Goal: Information Seeking & Learning: Learn about a topic

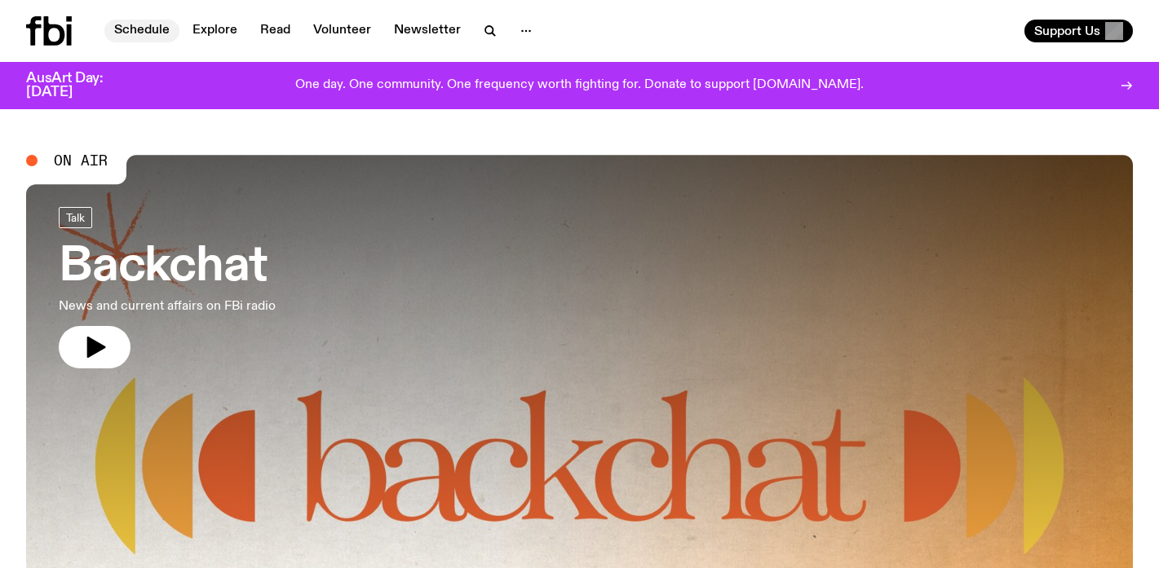
click at [139, 33] on link "Schedule" at bounding box center [141, 31] width 75 height 23
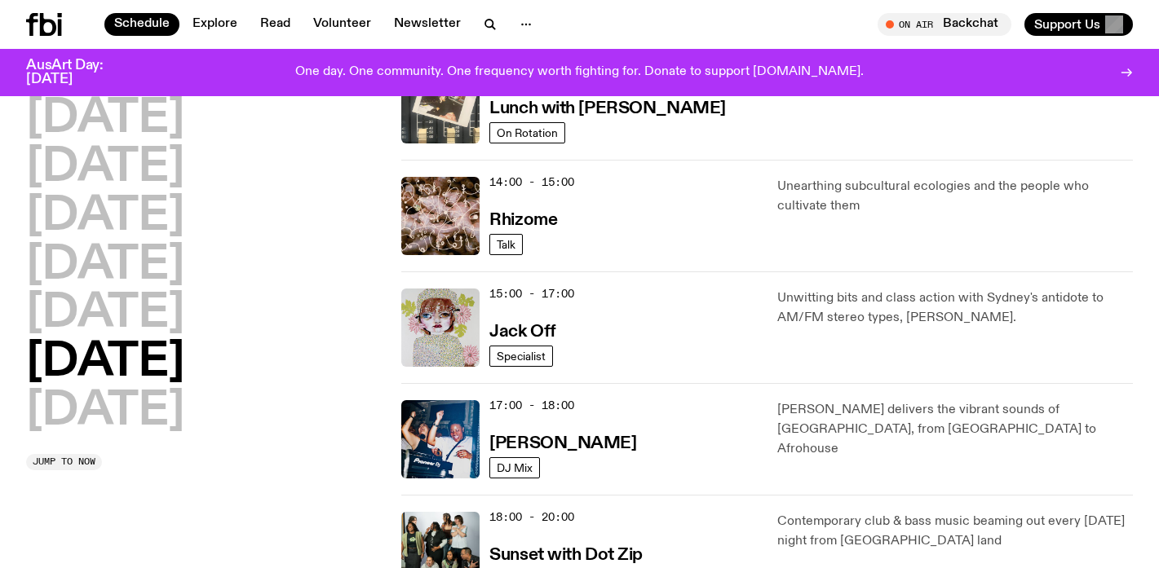
scroll to position [791, 0]
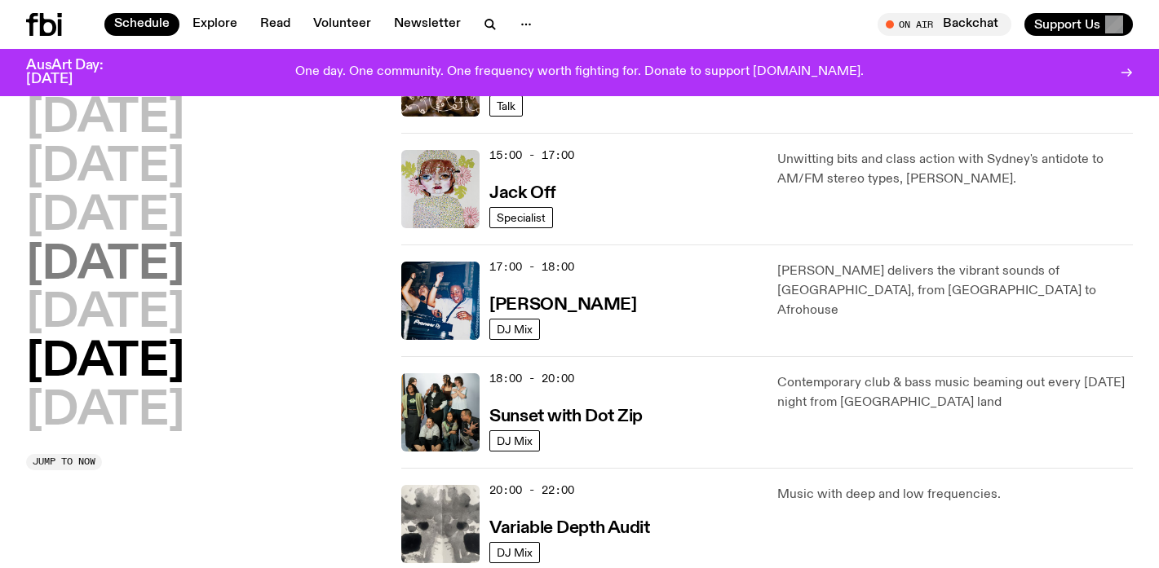
click at [107, 270] on h2 "Thursday" at bounding box center [105, 266] width 158 height 46
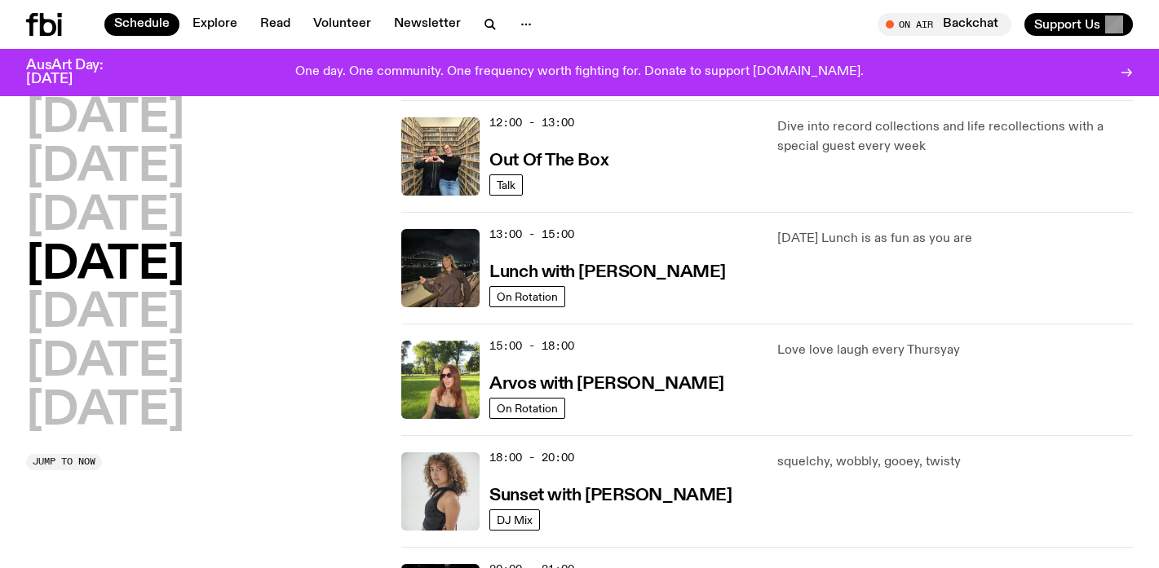
scroll to position [455, 0]
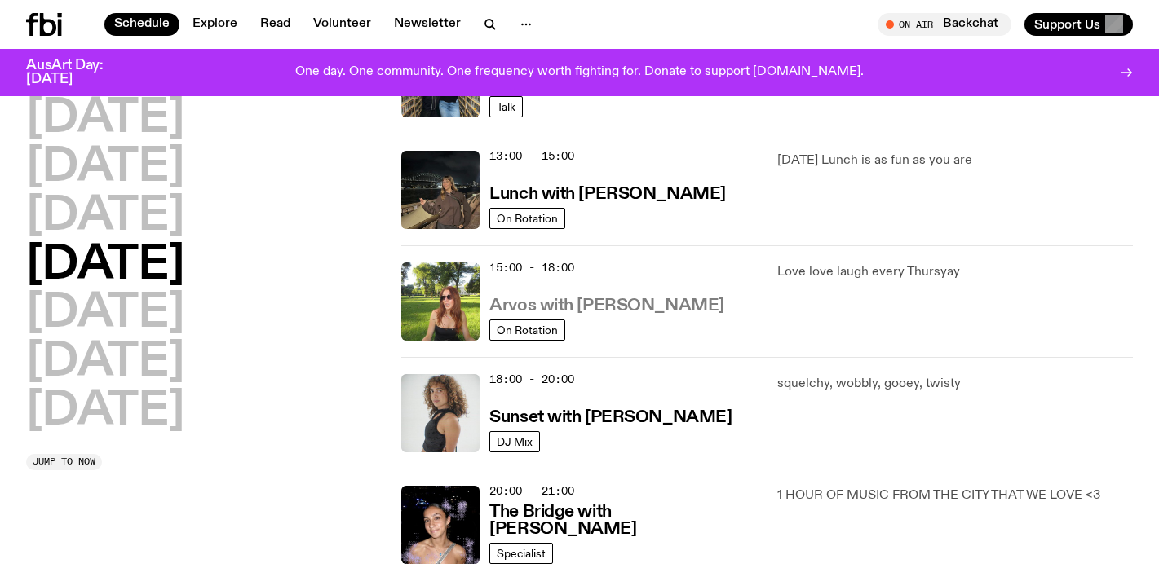
click at [611, 303] on h3 "Arvos with Lizzie Bowles" at bounding box center [606, 306] width 234 height 17
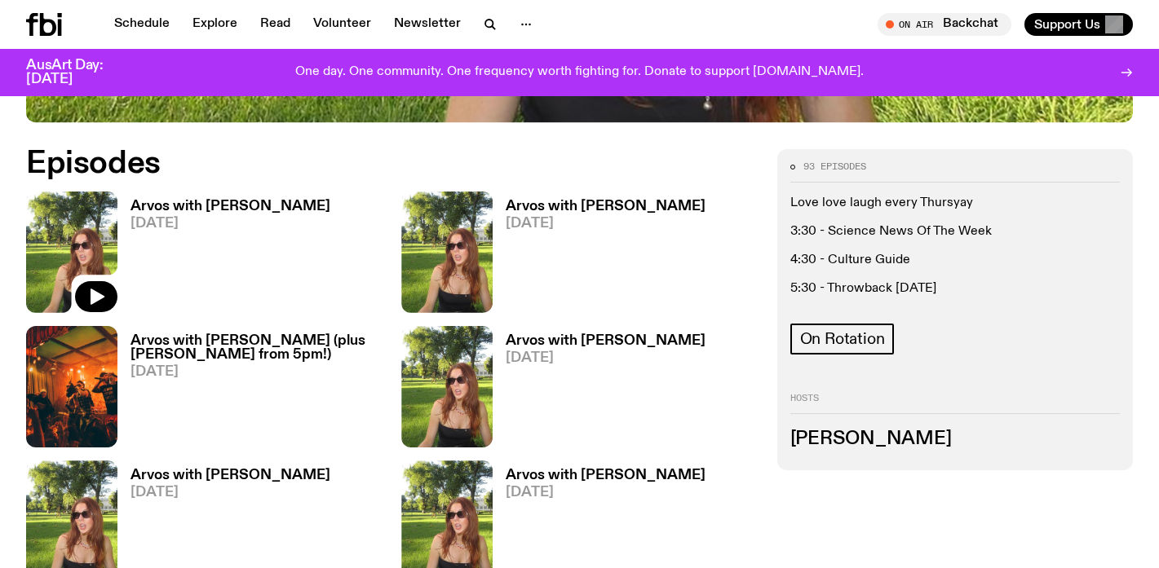
scroll to position [732, 0]
click at [192, 200] on h3 "Arvos with Lizzie Bowles" at bounding box center [230, 207] width 200 height 14
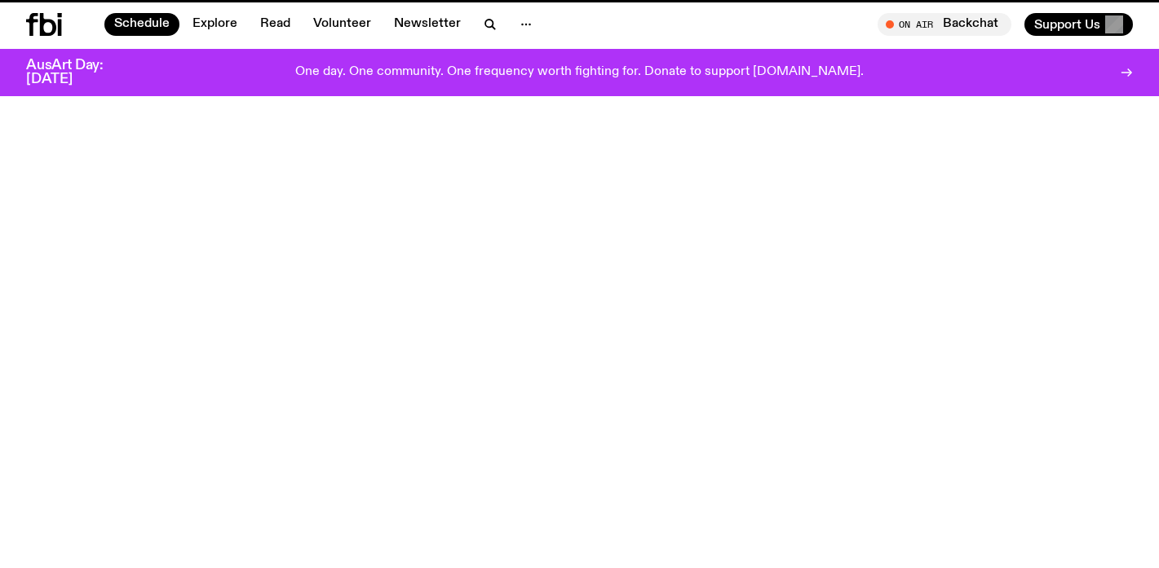
scroll to position [455, 0]
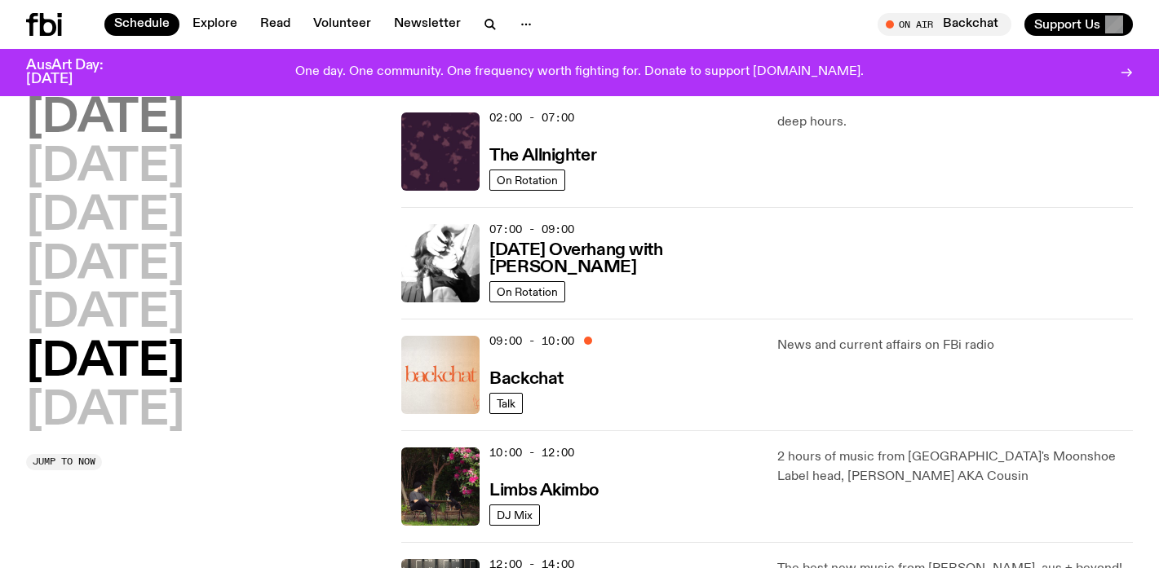
click at [168, 110] on h2 "Monday" at bounding box center [105, 119] width 158 height 46
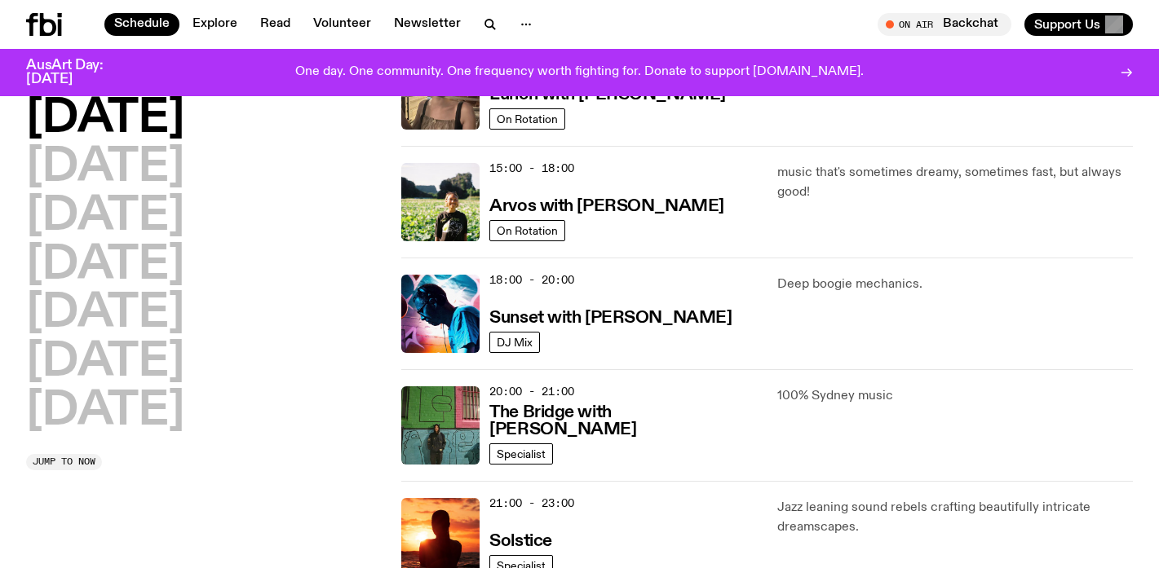
scroll to position [524, 0]
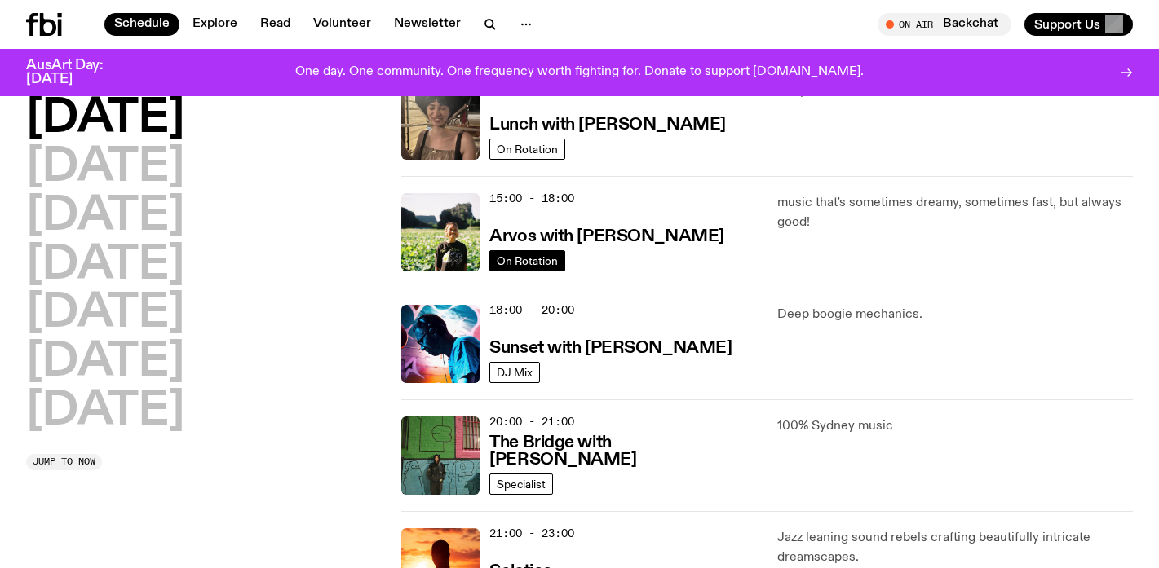
click at [520, 257] on span "On Rotation" at bounding box center [527, 260] width 61 height 12
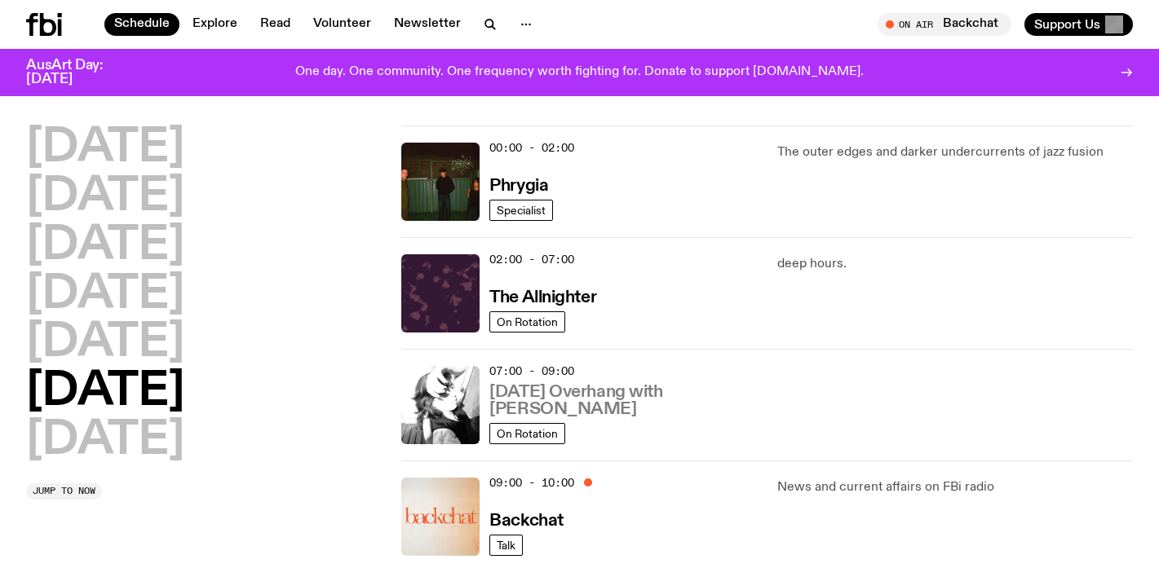
scroll to position [18, 0]
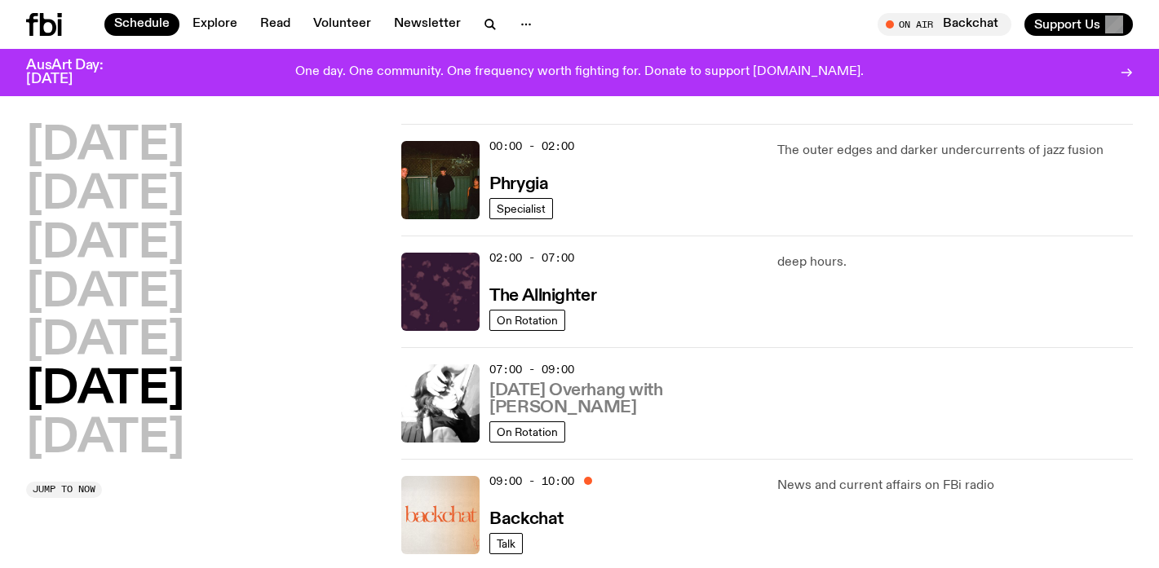
click at [611, 391] on h3 "Saturday Overhang with Kate Stanbridge" at bounding box center [623, 400] width 268 height 34
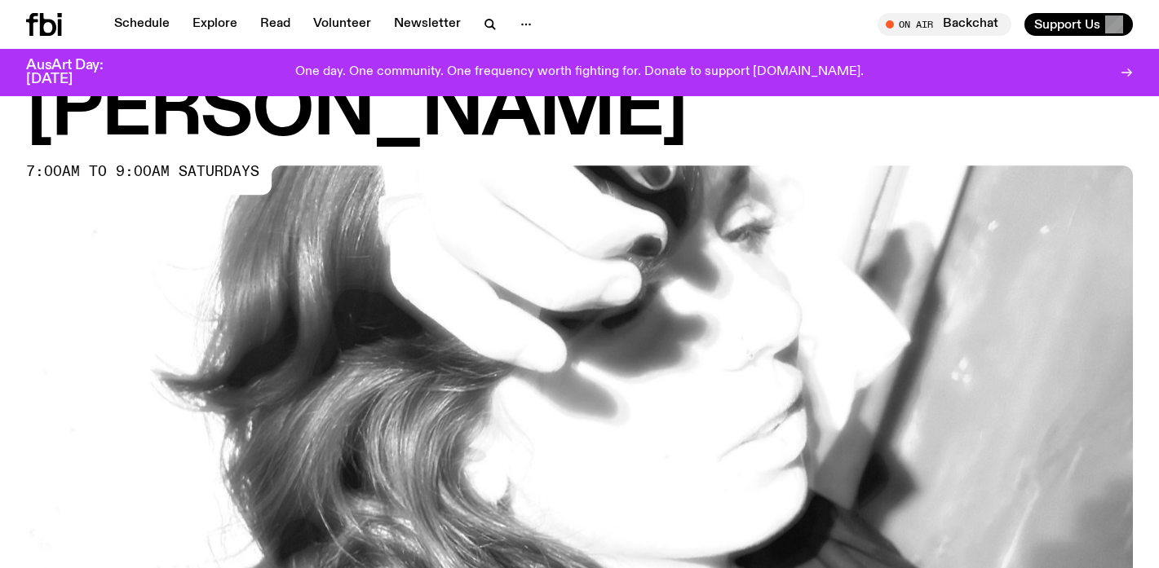
scroll to position [140, 0]
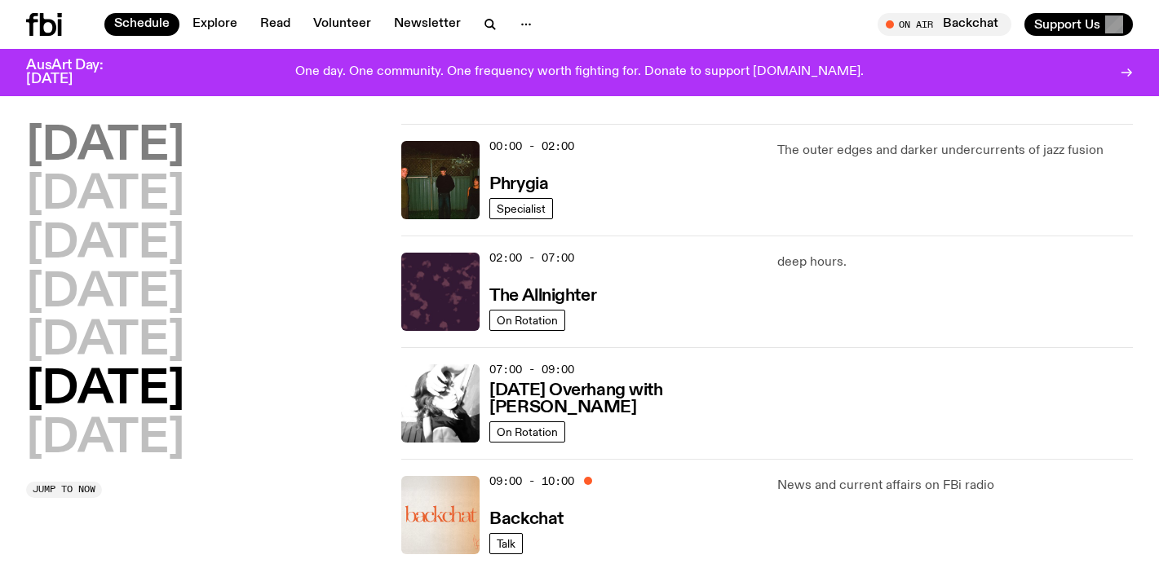
click at [141, 143] on h2 "Monday" at bounding box center [105, 147] width 158 height 46
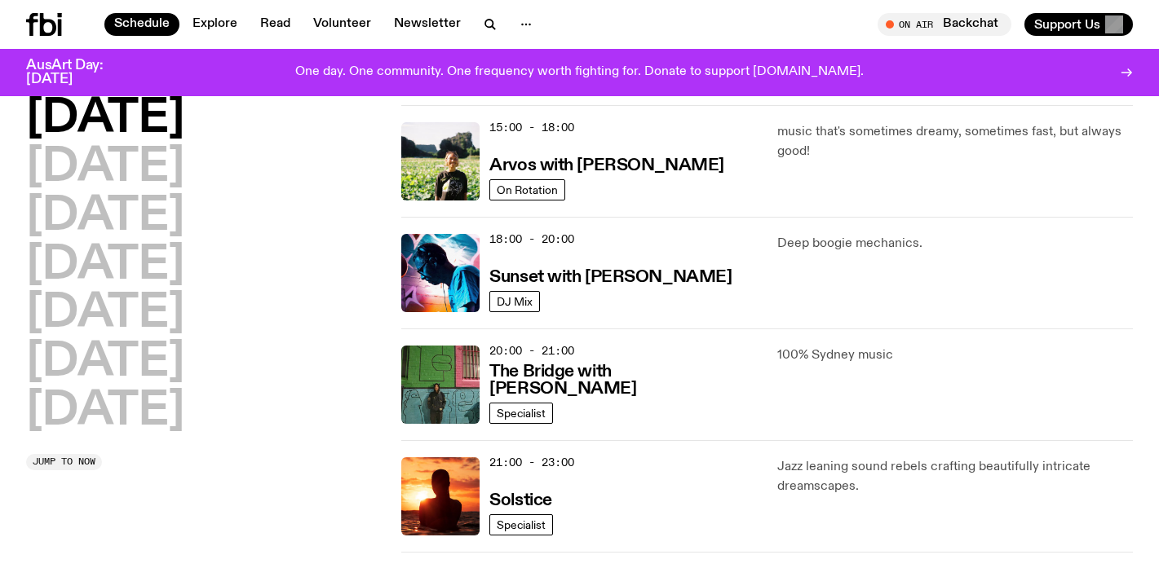
scroll to position [596, 0]
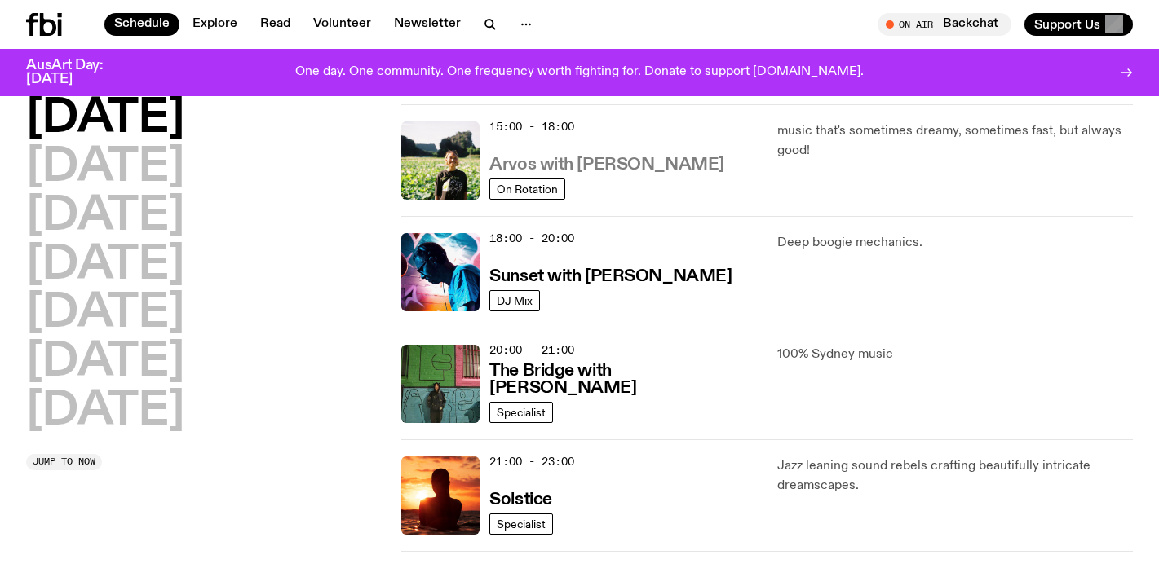
click at [596, 171] on h3 "Arvos with Bri Kennedy" at bounding box center [606, 165] width 234 height 17
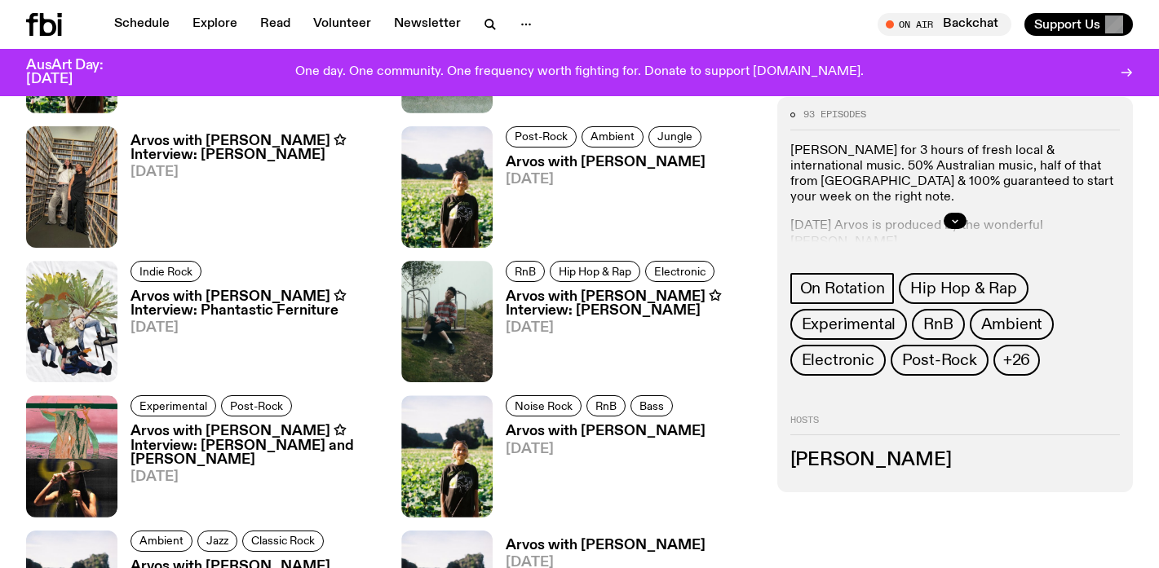
scroll to position [958, 0]
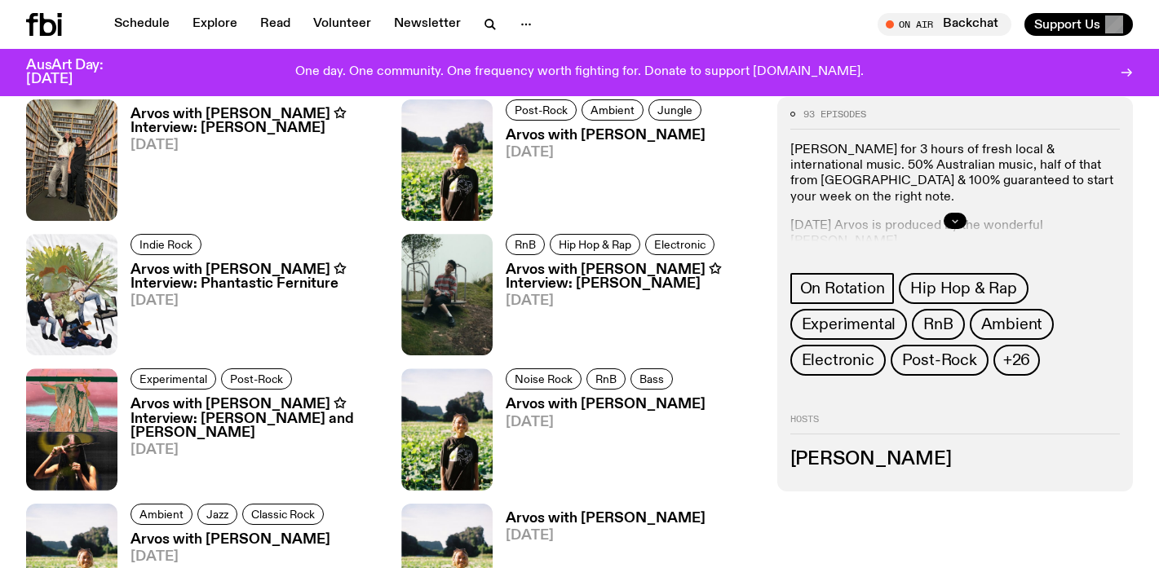
click at [954, 221] on icon "button" at bounding box center [955, 221] width 10 height 10
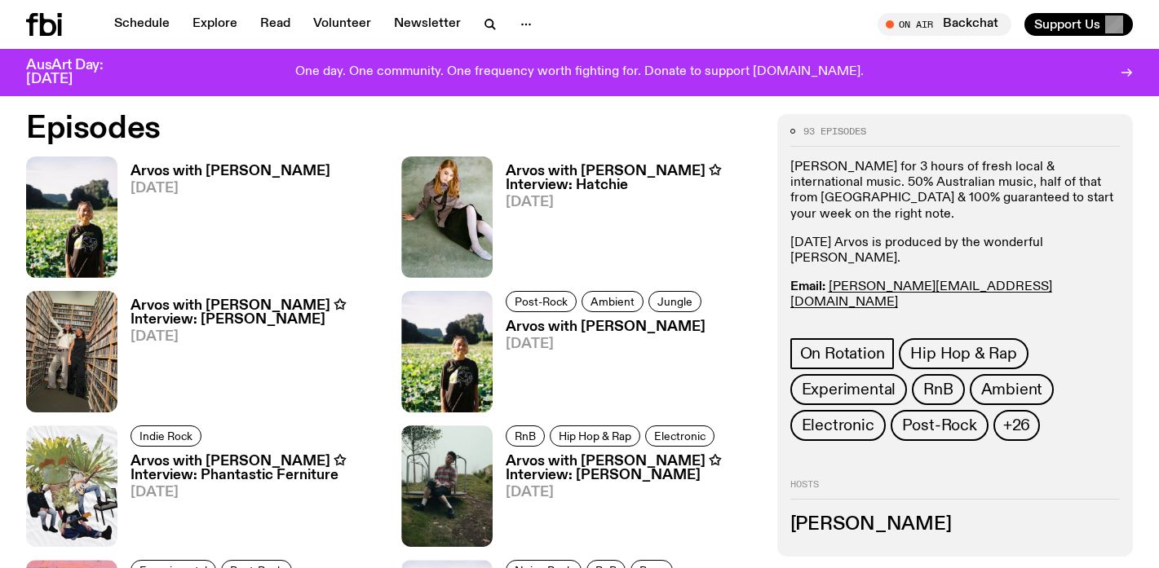
scroll to position [769, 0]
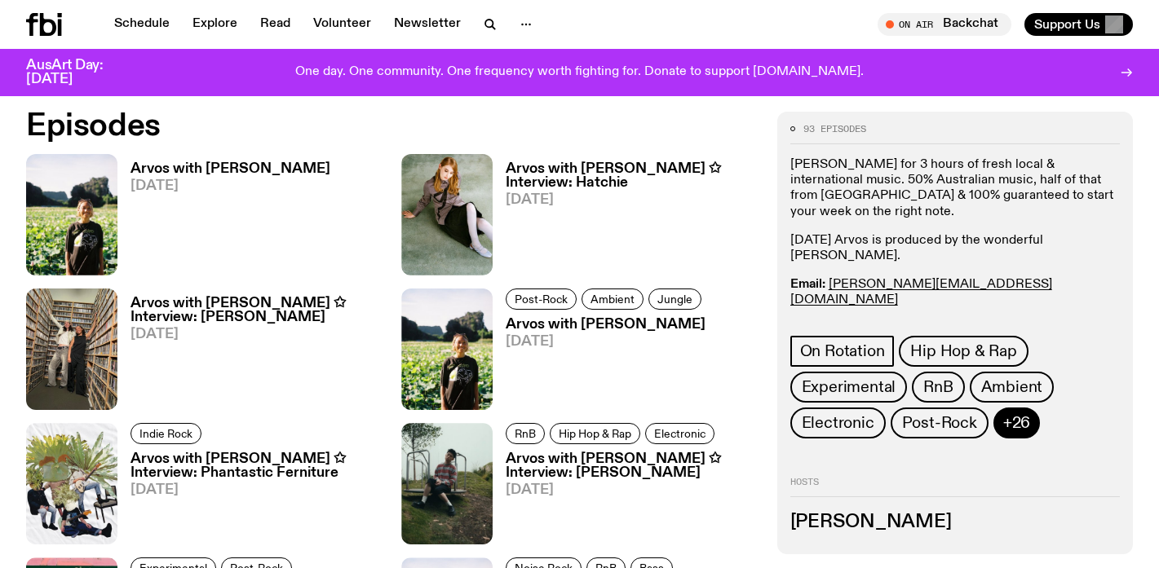
click at [1006, 435] on button "+26" at bounding box center [1016, 423] width 46 height 31
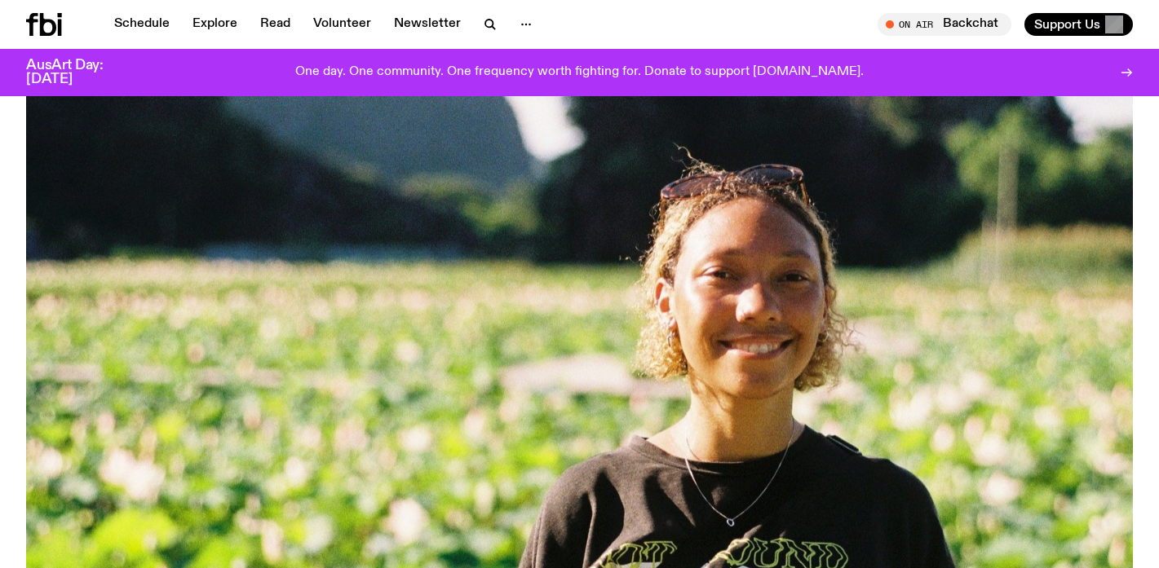
scroll to position [0, 0]
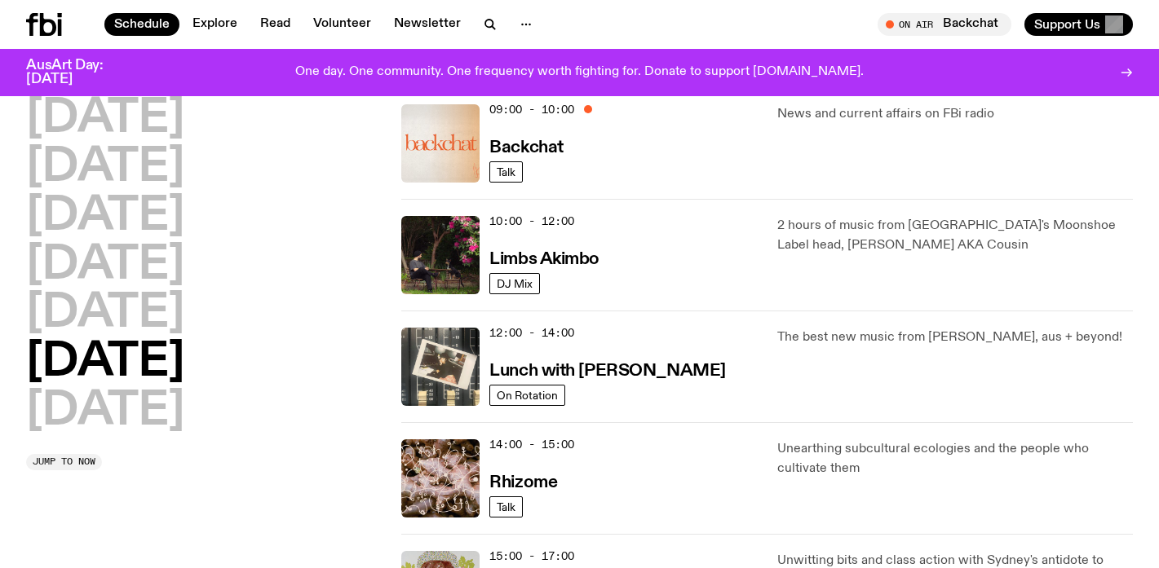
scroll to position [374, 0]
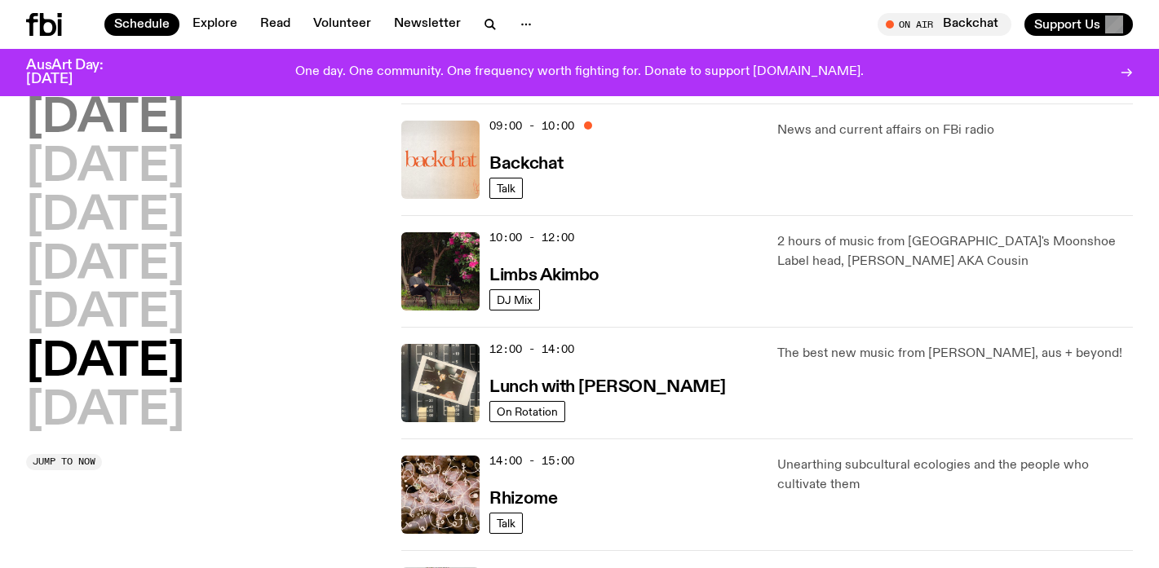
click at [64, 117] on h2 "Monday" at bounding box center [105, 119] width 158 height 46
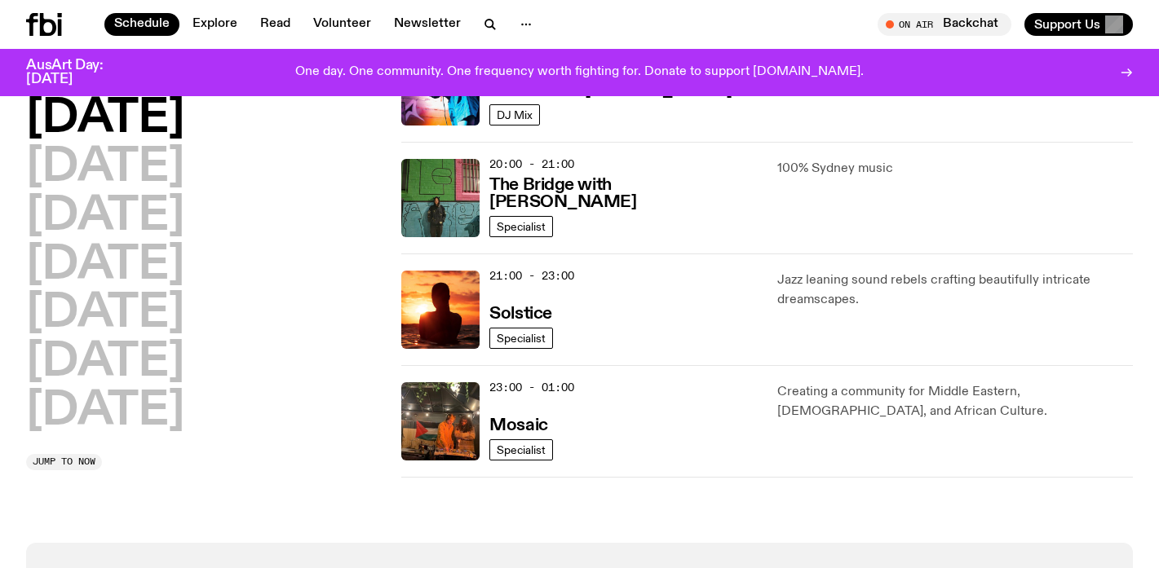
scroll to position [786, 0]
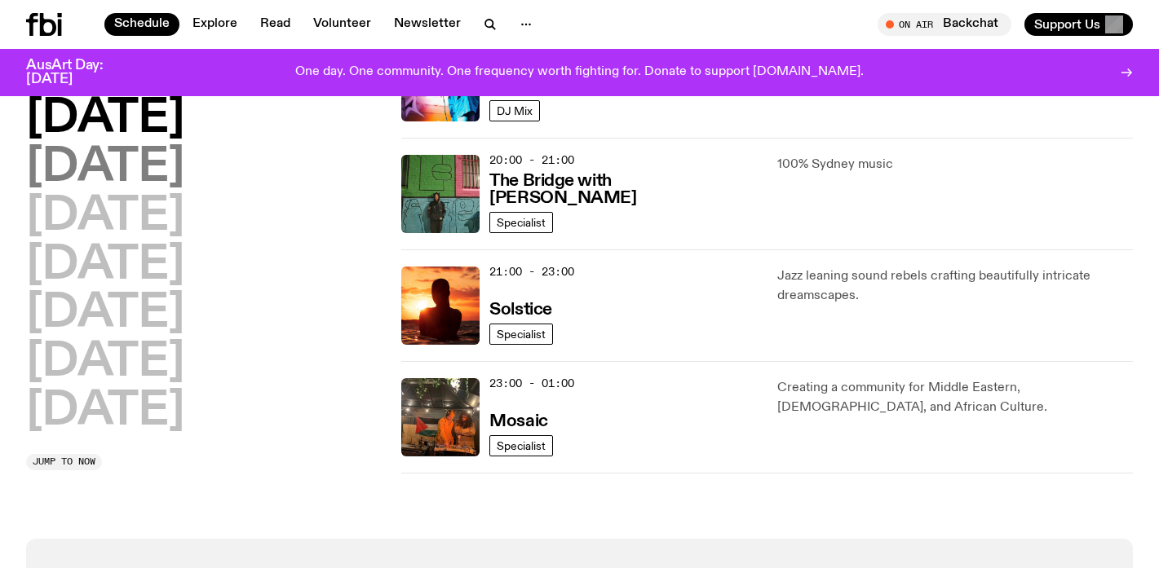
click at [163, 153] on h2 "Tuesday" at bounding box center [105, 168] width 158 height 46
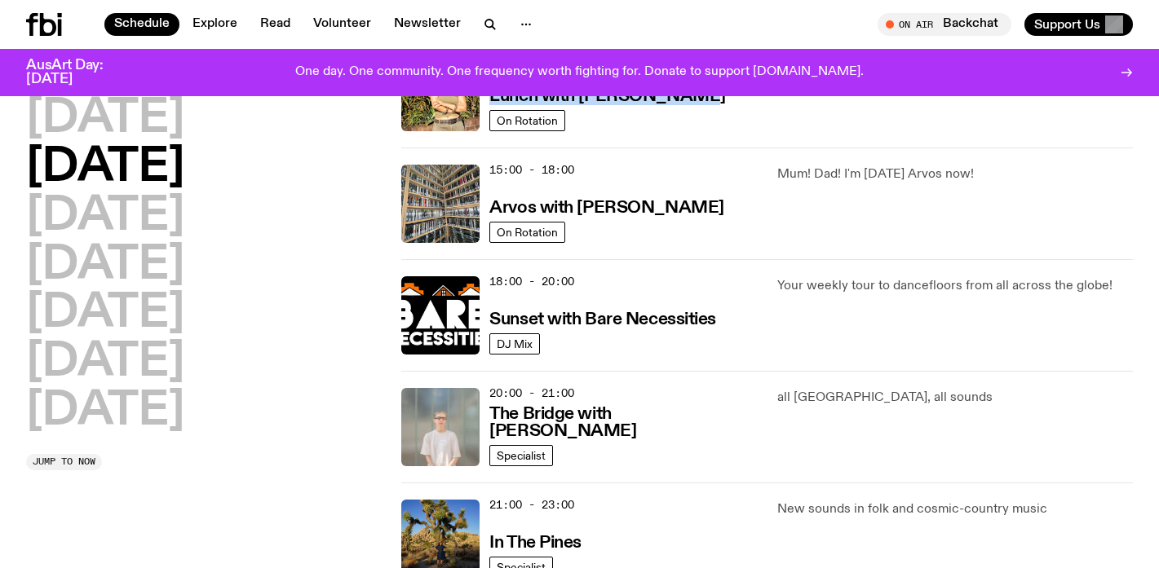
scroll to position [546, 0]
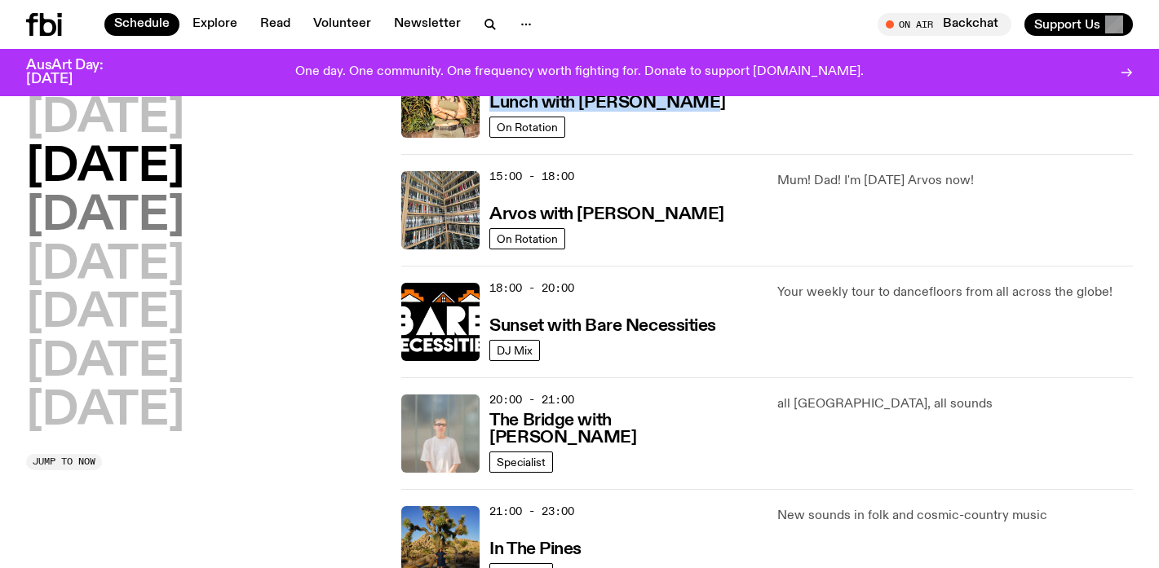
click at [142, 217] on h2 "Wednesday" at bounding box center [105, 217] width 158 height 46
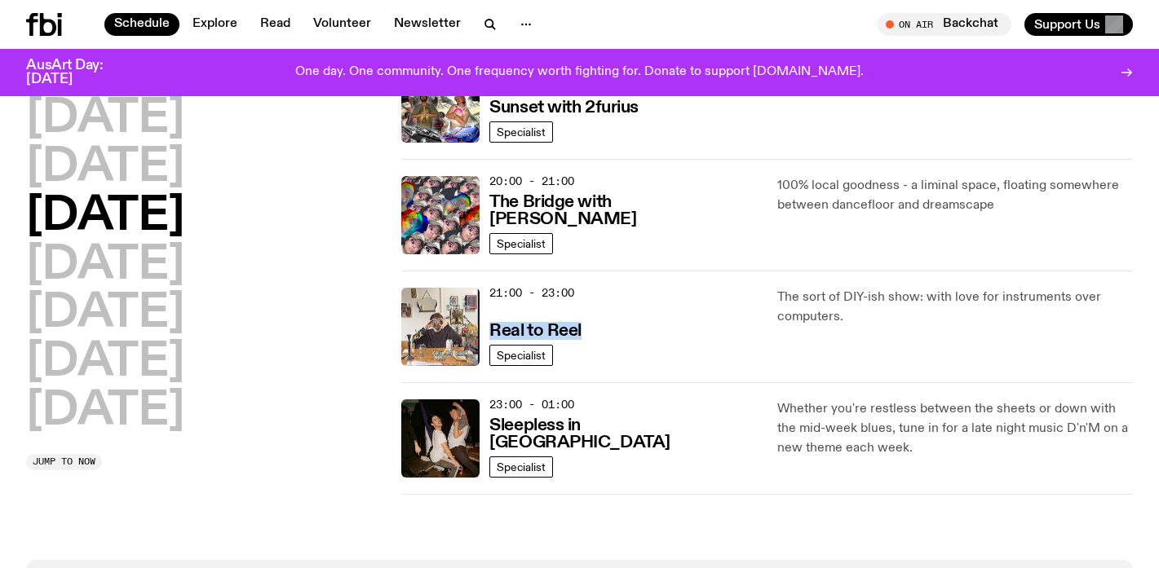
scroll to position [767, 0]
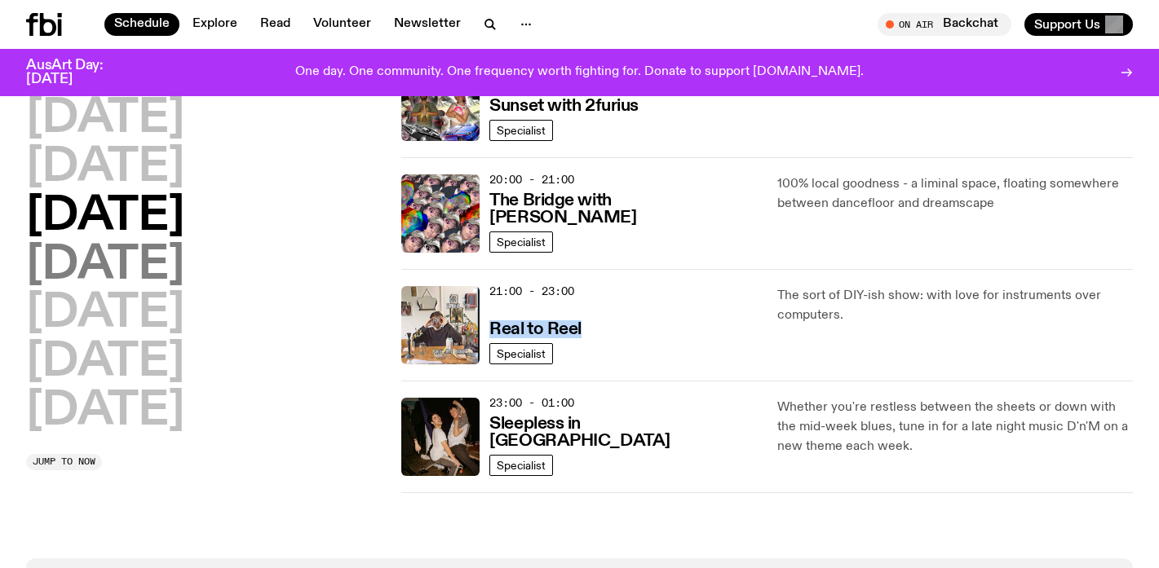
click at [184, 260] on h2 "Thursday" at bounding box center [105, 266] width 158 height 46
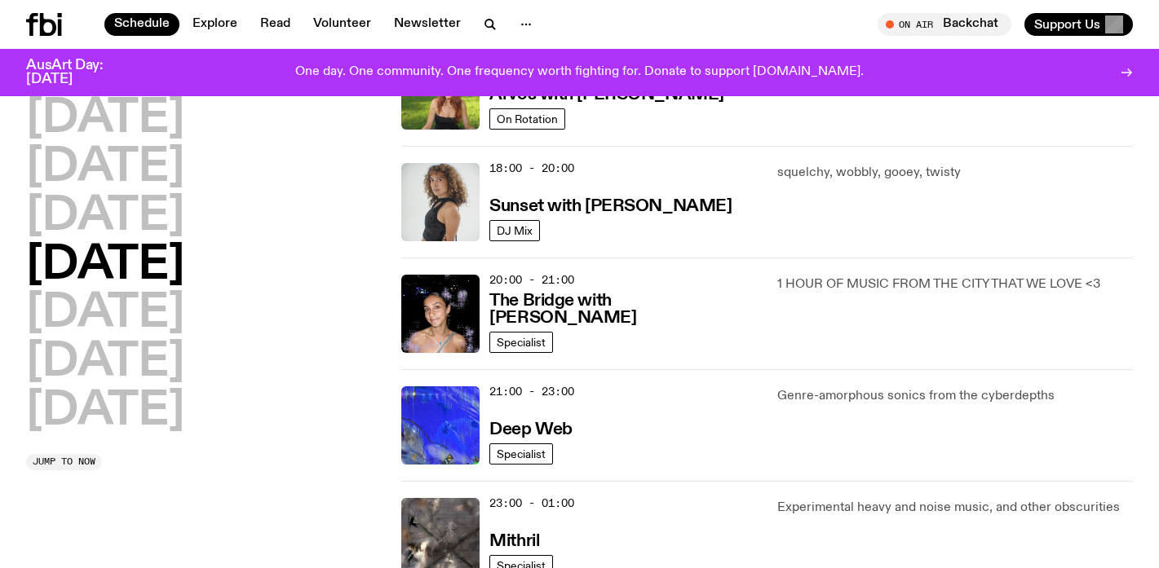
scroll to position [667, 0]
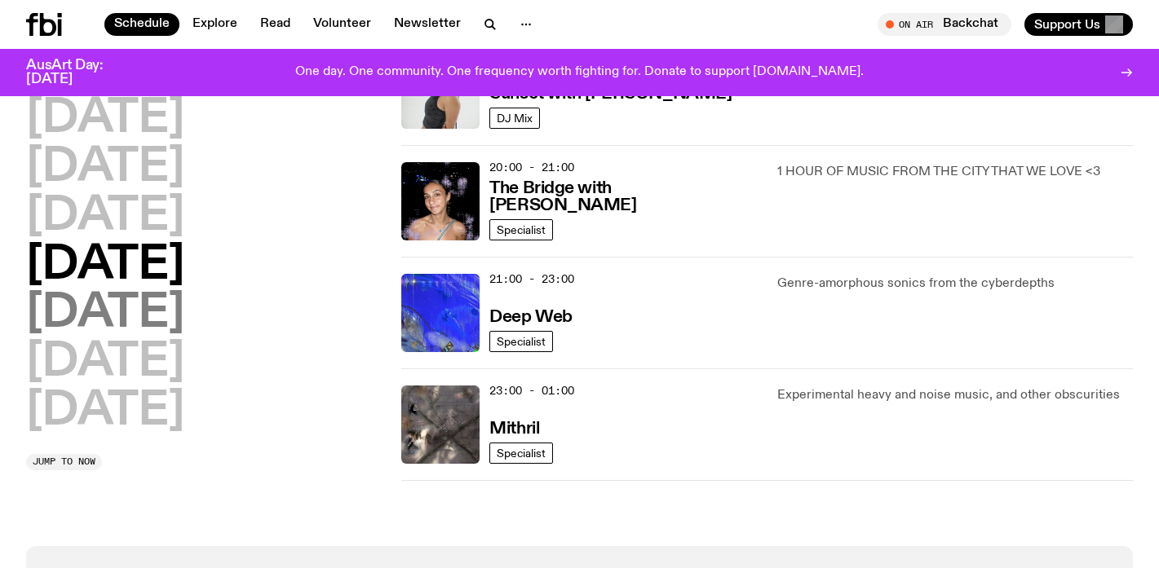
click at [117, 301] on h2 "Friday" at bounding box center [105, 314] width 158 height 46
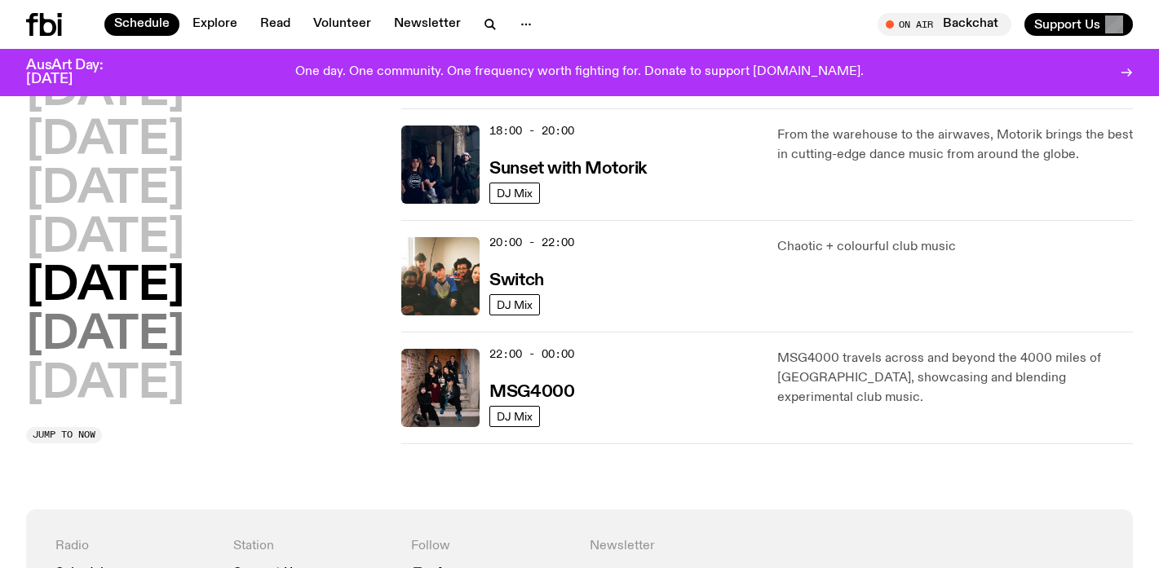
click at [120, 334] on h2 "Saturday" at bounding box center [105, 336] width 158 height 46
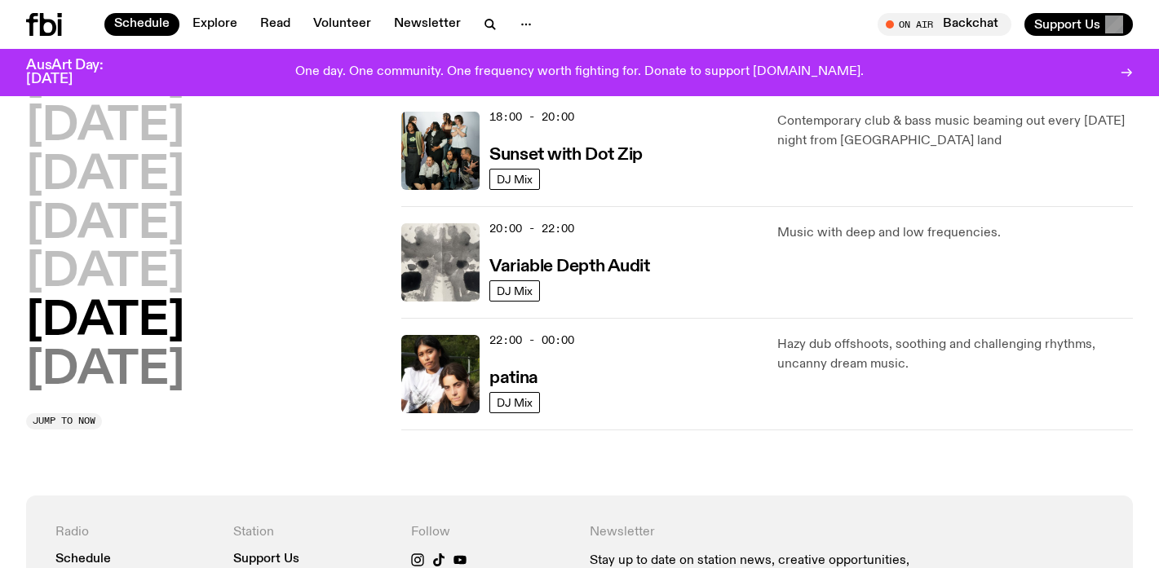
click at [77, 365] on h2 "Sunday" at bounding box center [105, 371] width 158 height 46
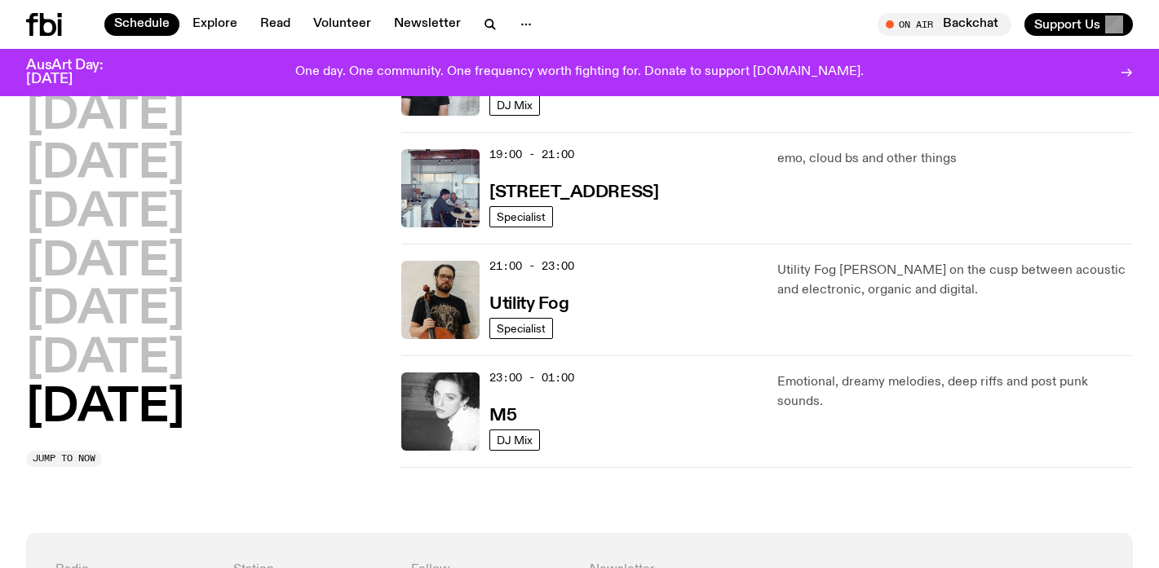
scroll to position [1134, 0]
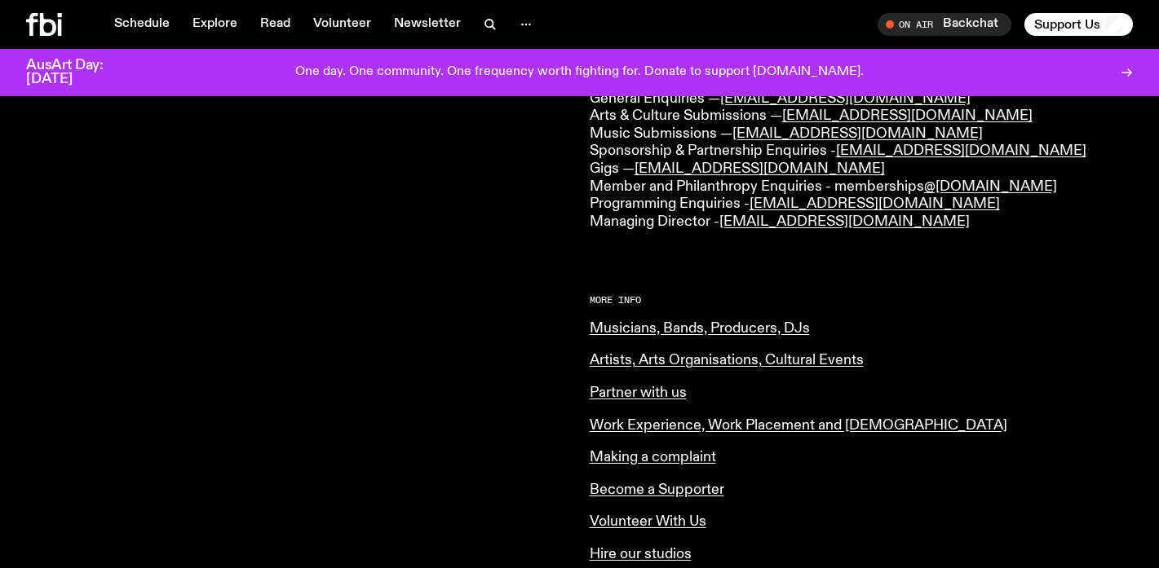
scroll to position [477, 0]
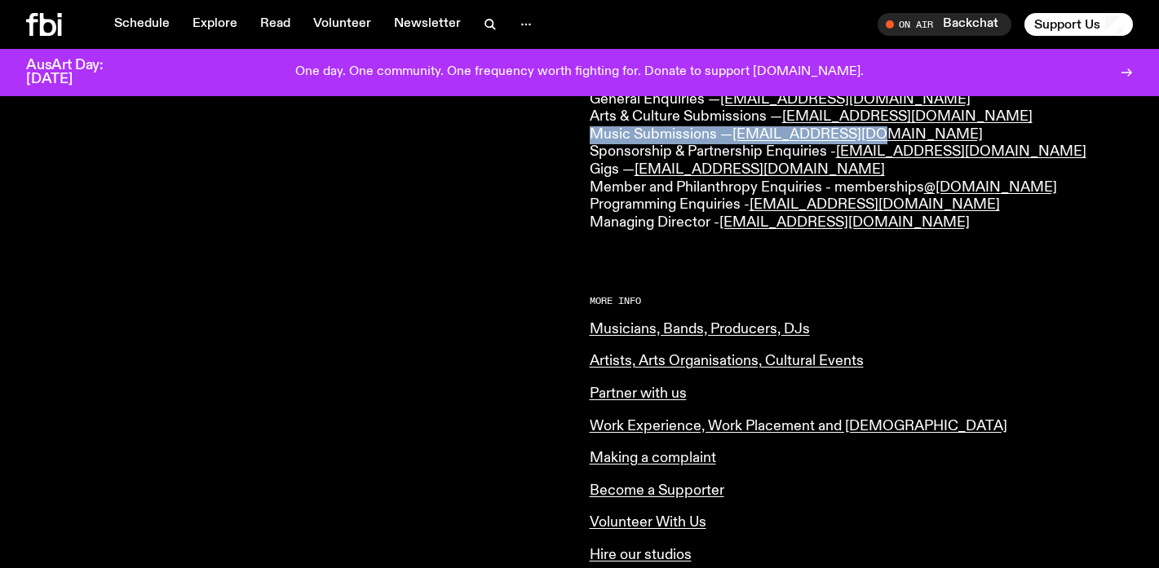
drag, startPoint x: 893, startPoint y: 135, endPoint x: 583, endPoint y: 130, distance: 310.0
click at [583, 130] on div "CONTACT US Office Hours: Tue-Fri, 10am-6pm Text the Studio — 0435 123 945 Gener…" at bounding box center [579, 251] width 1159 height 1041
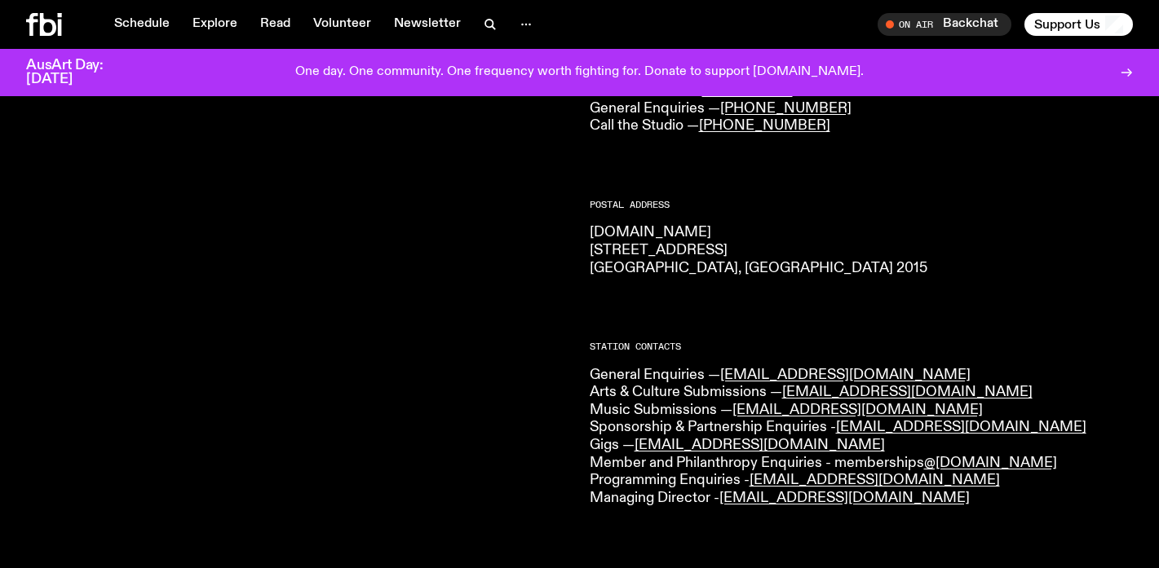
scroll to position [271, 0]
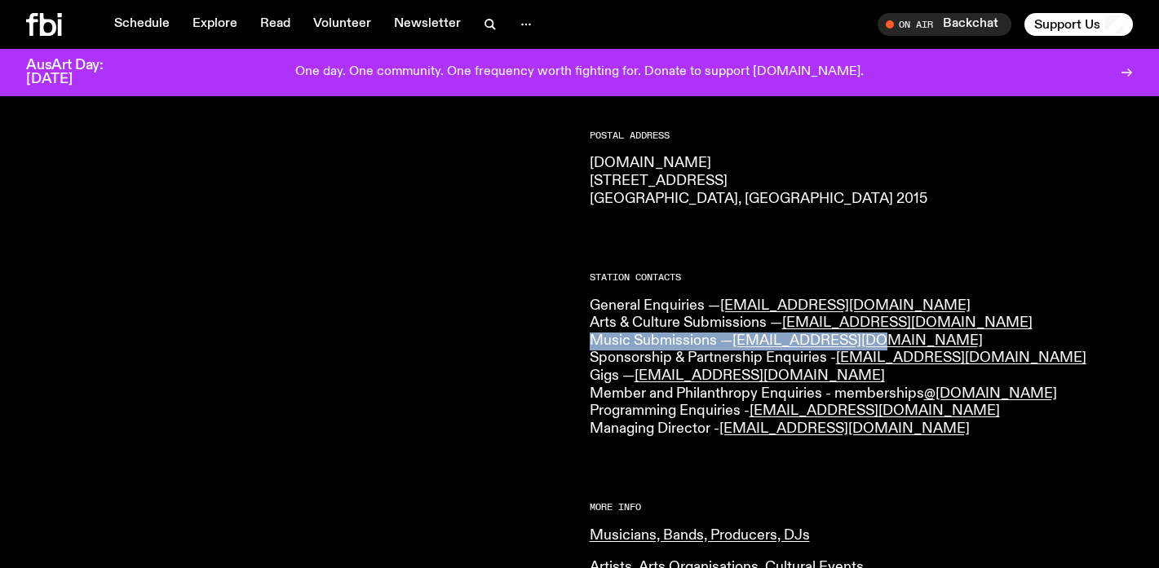
drag, startPoint x: 887, startPoint y: 341, endPoint x: 641, endPoint y: 288, distance: 251.9
click at [584, 343] on div "CONTACT US Office Hours: Tue-Fri, 10am-6pm Text the Studio — 0435 123 945 Gener…" at bounding box center [579, 457] width 1159 height 1041
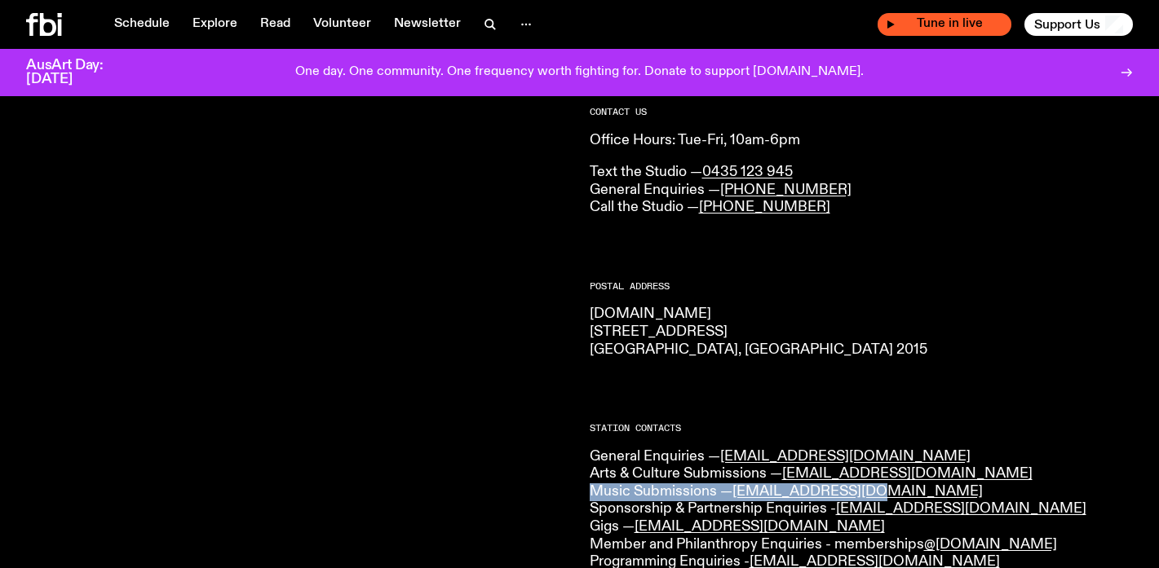
scroll to position [119, 0]
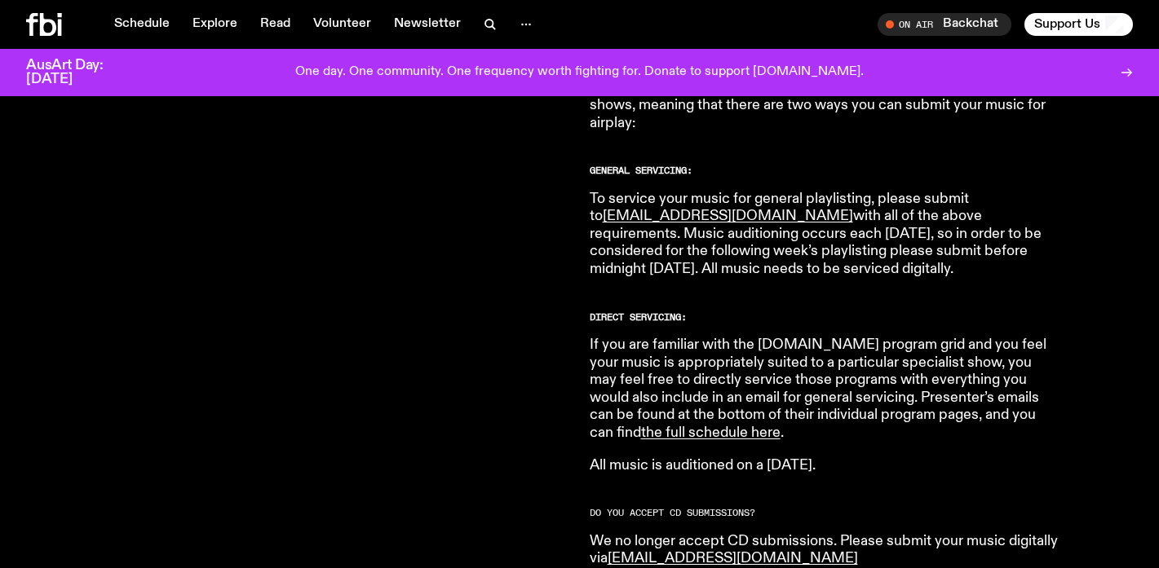
scroll to position [940, 0]
drag, startPoint x: 880, startPoint y: 444, endPoint x: 582, endPoint y: 318, distance: 323.4
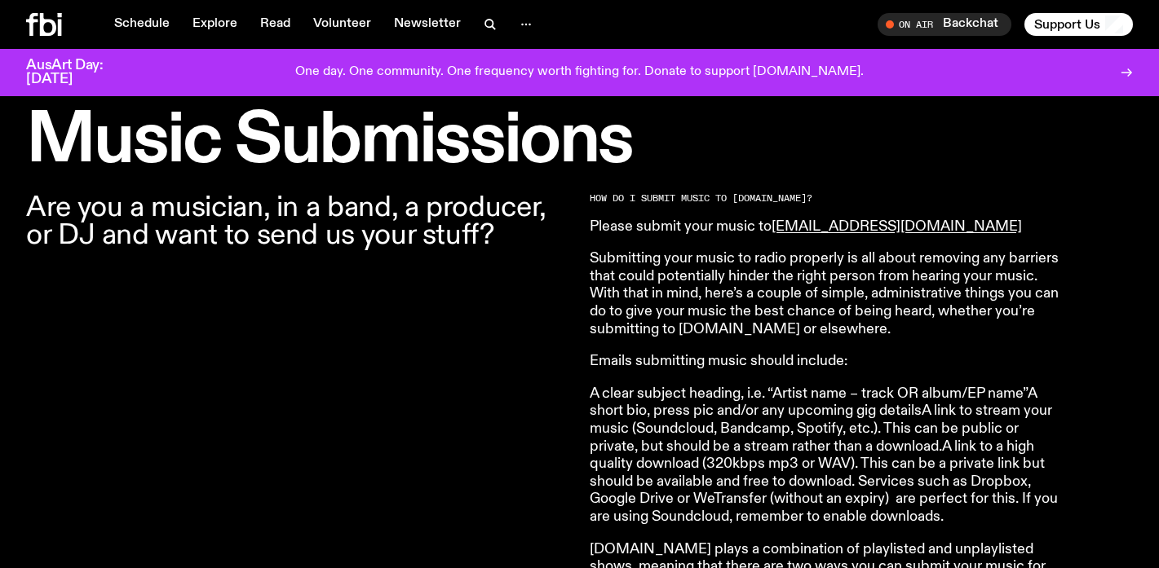
scroll to position [431, 0]
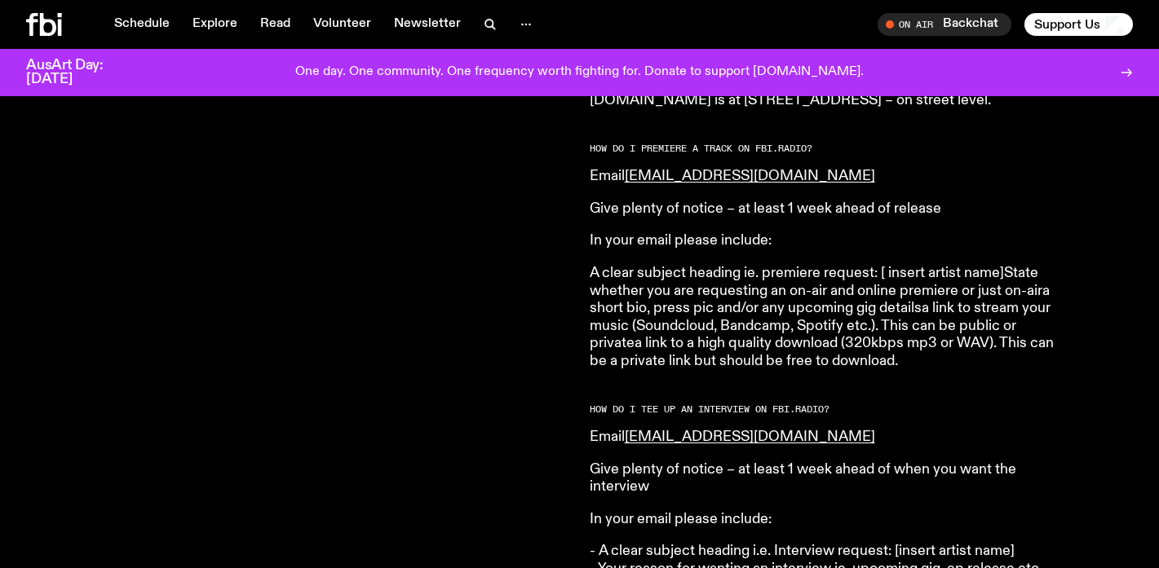
scroll to position [1739, 0]
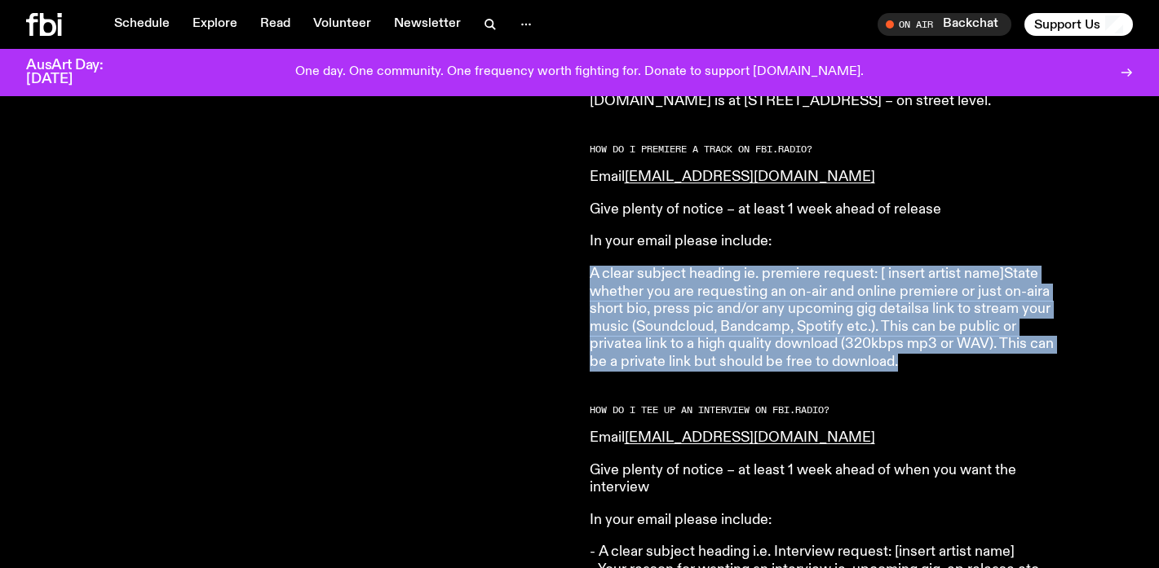
drag, startPoint x: 932, startPoint y: 356, endPoint x: 582, endPoint y: 259, distance: 363.9
click at [582, 259] on div "Are you a musician, in a band, a producer, or DJ and want to send us your stuff…" at bounding box center [579, 299] width 1159 height 2772
click at [960, 349] on p "A clear subject heading ie. premiere request: [ insert artist name]State whethe…" at bounding box center [825, 319] width 470 height 106
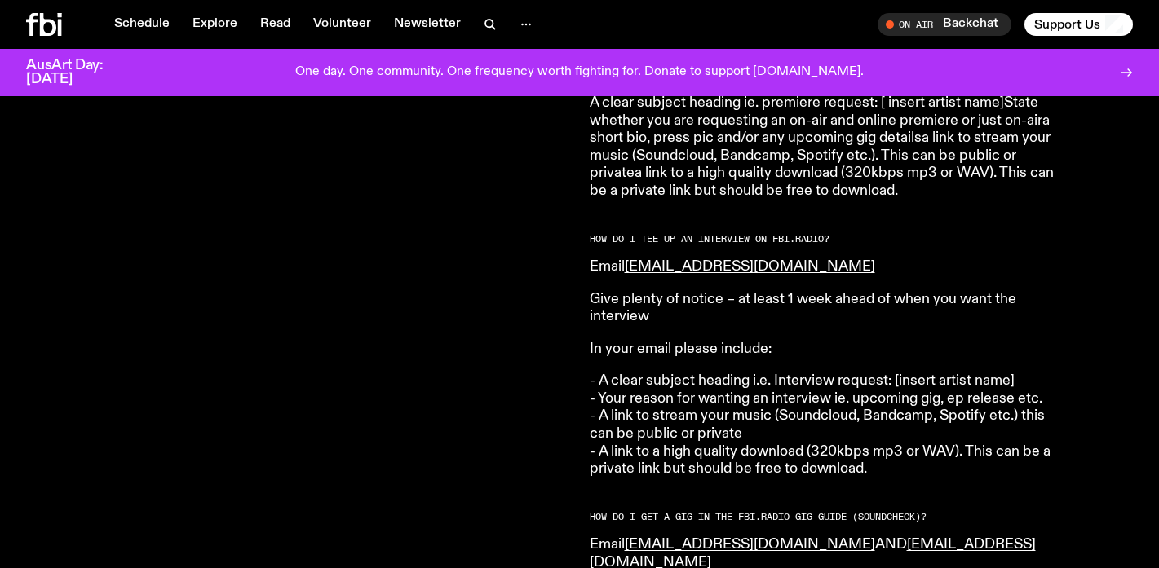
scroll to position [1914, 0]
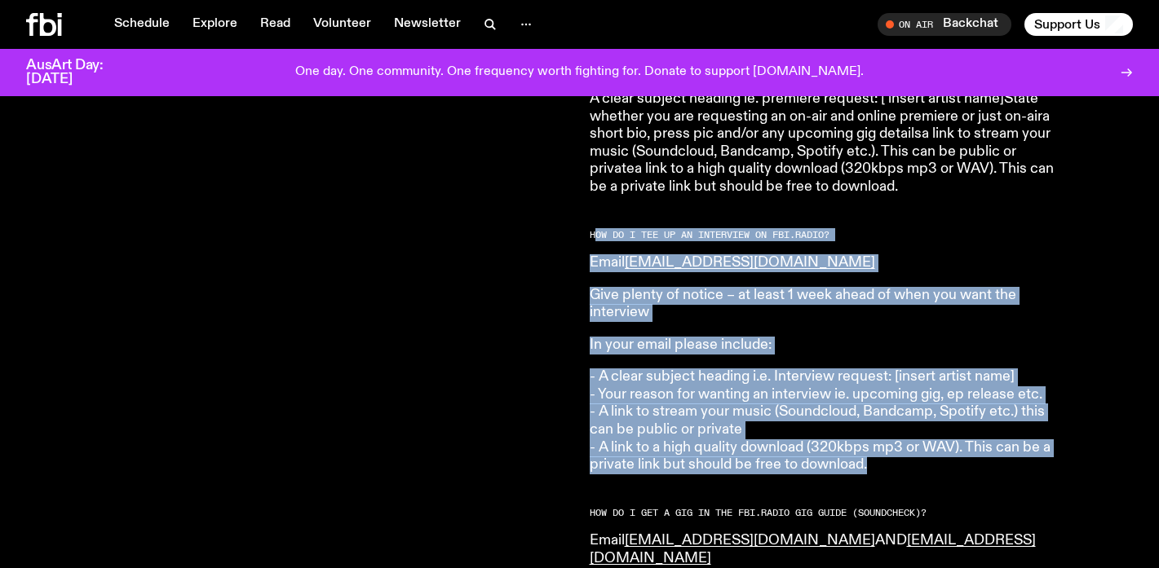
drag, startPoint x: 884, startPoint y: 460, endPoint x: 593, endPoint y: 221, distance: 376.7
click at [593, 221] on article "HOW DO I SUBMIT MUSIC TO FBi.radio? Please submit your music to music@fbiradio.…" at bounding box center [825, 100] width 470 height 2687
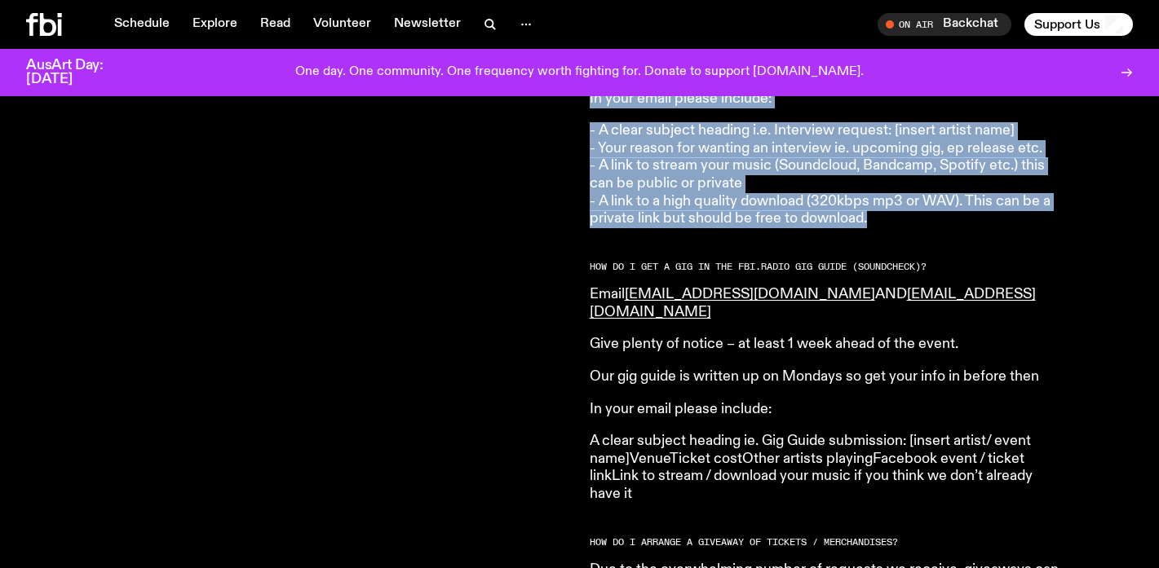
scroll to position [2161, 0]
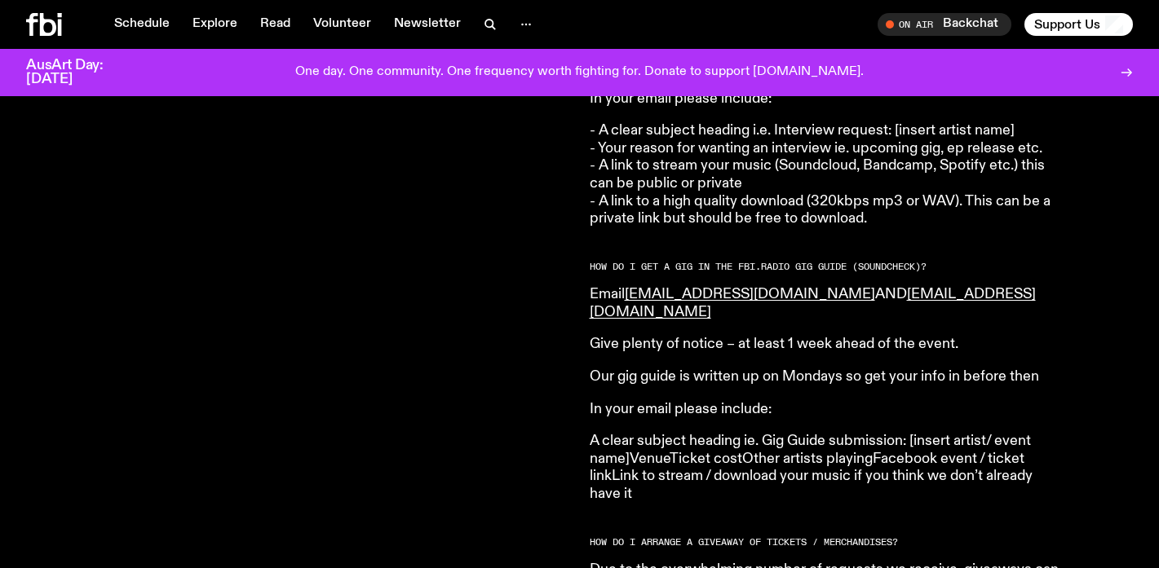
click at [975, 459] on p "A clear subject heading ie. Gig Guide submission: [insert artist/ event name]Ve…" at bounding box center [825, 468] width 470 height 70
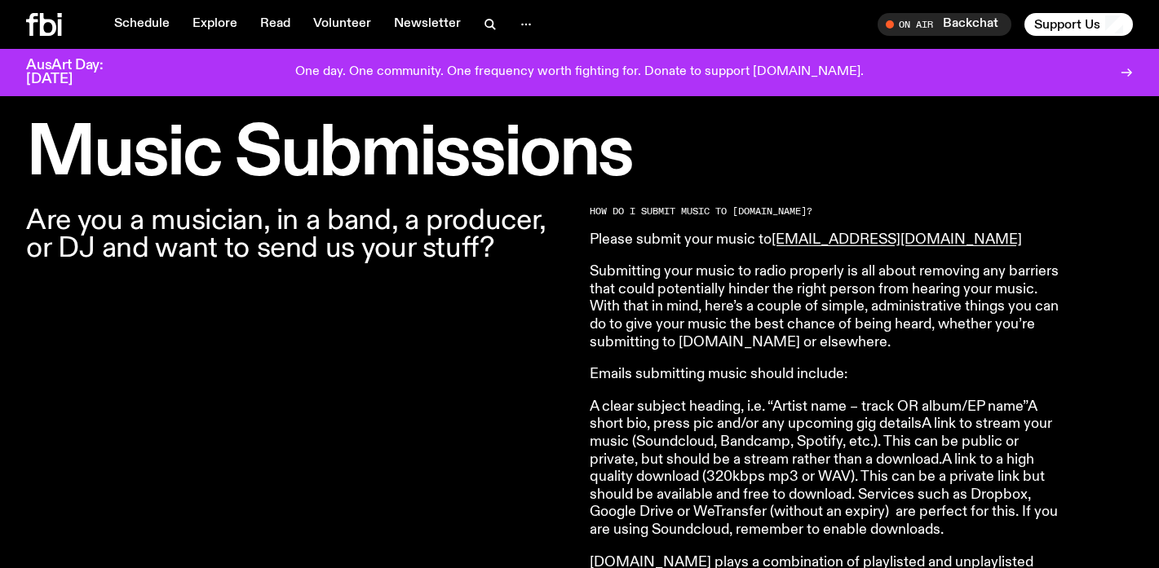
scroll to position [464, 0]
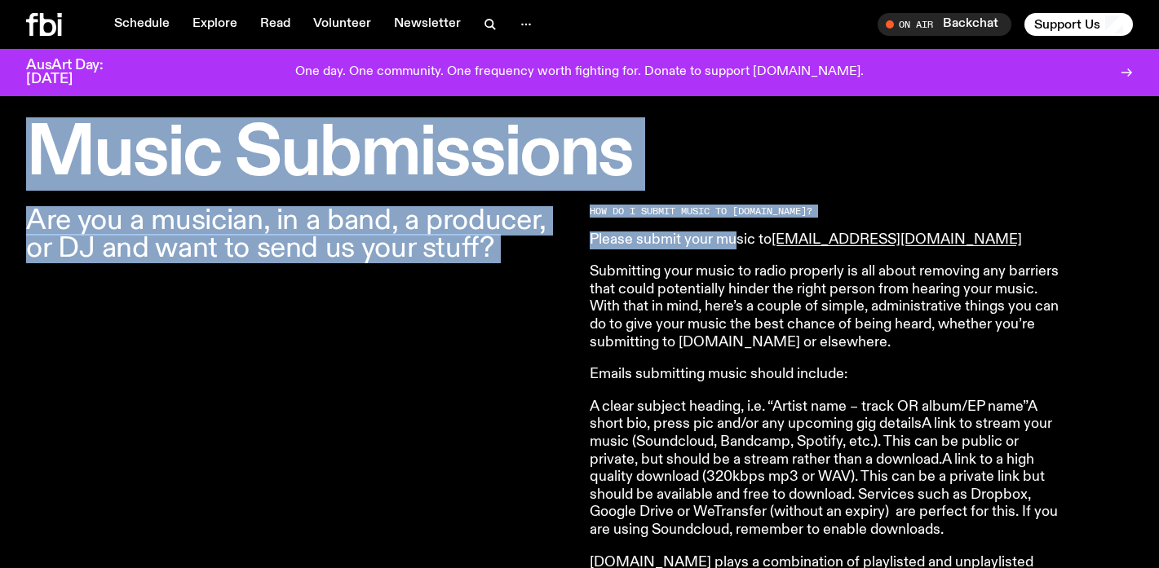
drag, startPoint x: 121, startPoint y: 189, endPoint x: 735, endPoint y: 242, distance: 616.4
click at [1096, 166] on h1 "Music Submissions" at bounding box center [579, 155] width 1107 height 66
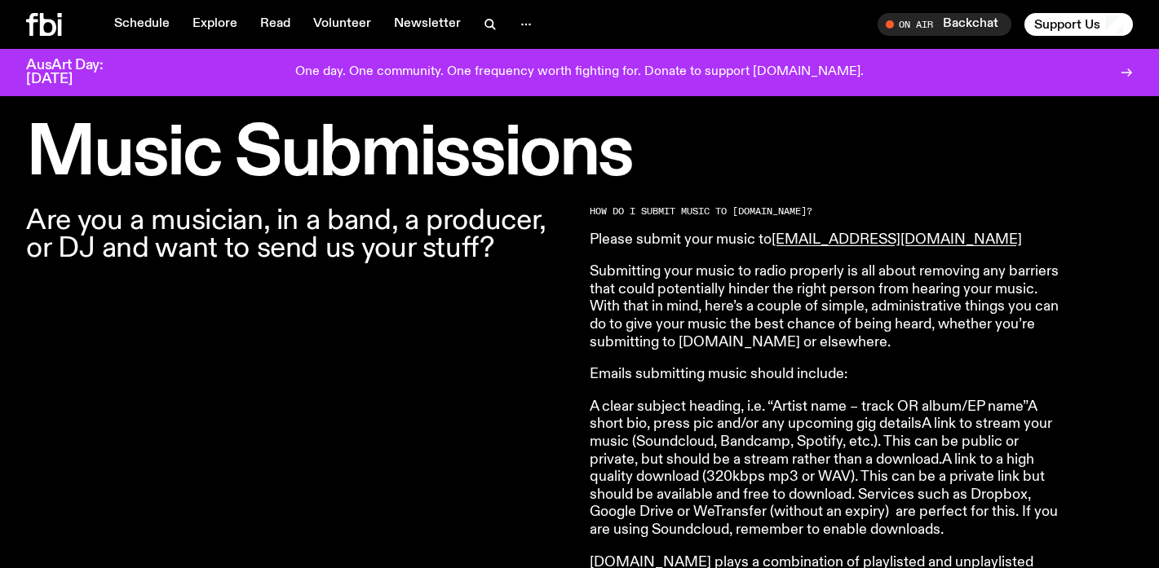
scroll to position [1000, 0]
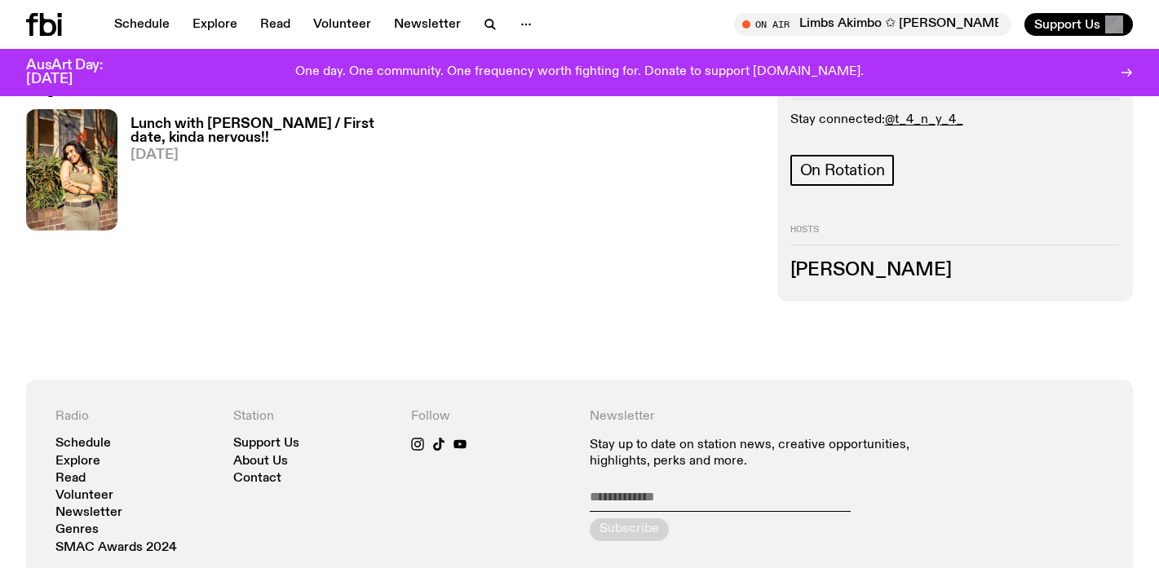
scroll to position [714, 0]
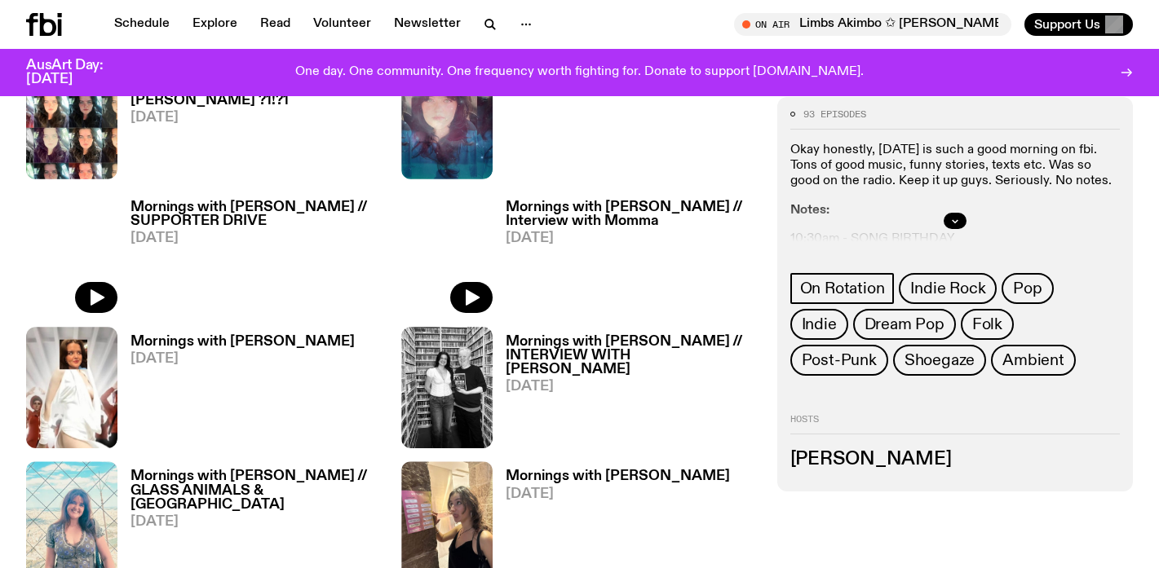
scroll to position [943, 0]
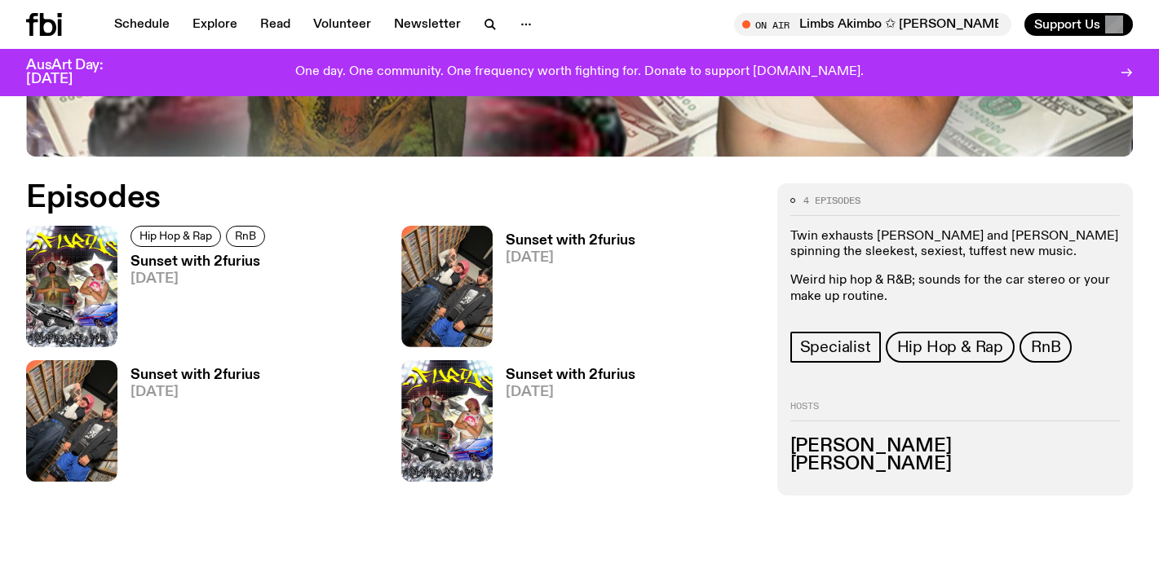
scroll to position [698, 0]
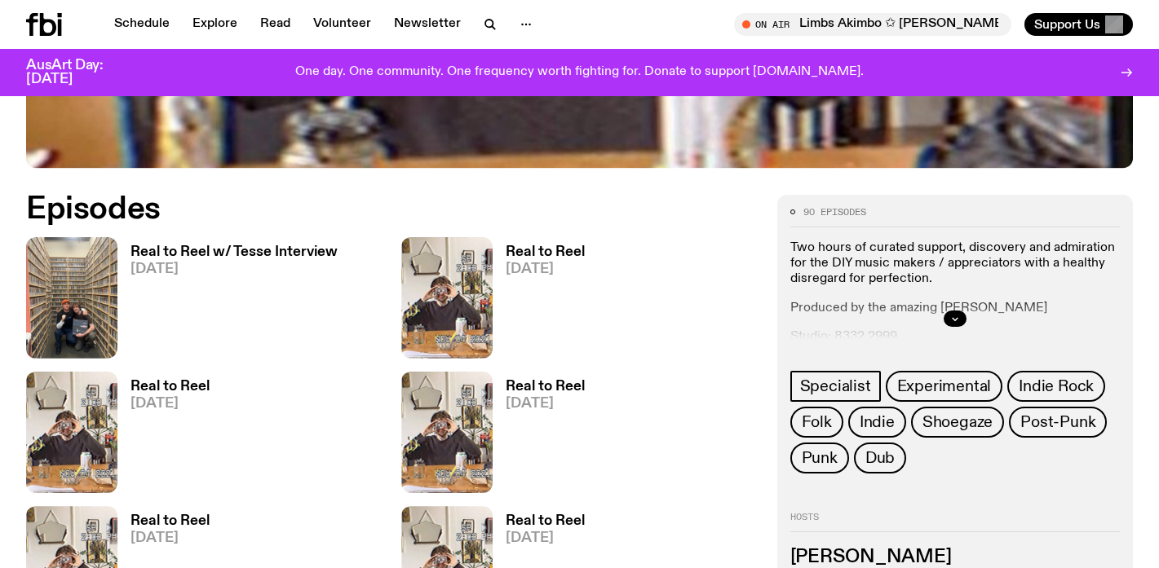
scroll to position [687, 0]
click at [954, 321] on icon "button" at bounding box center [955, 318] width 10 height 10
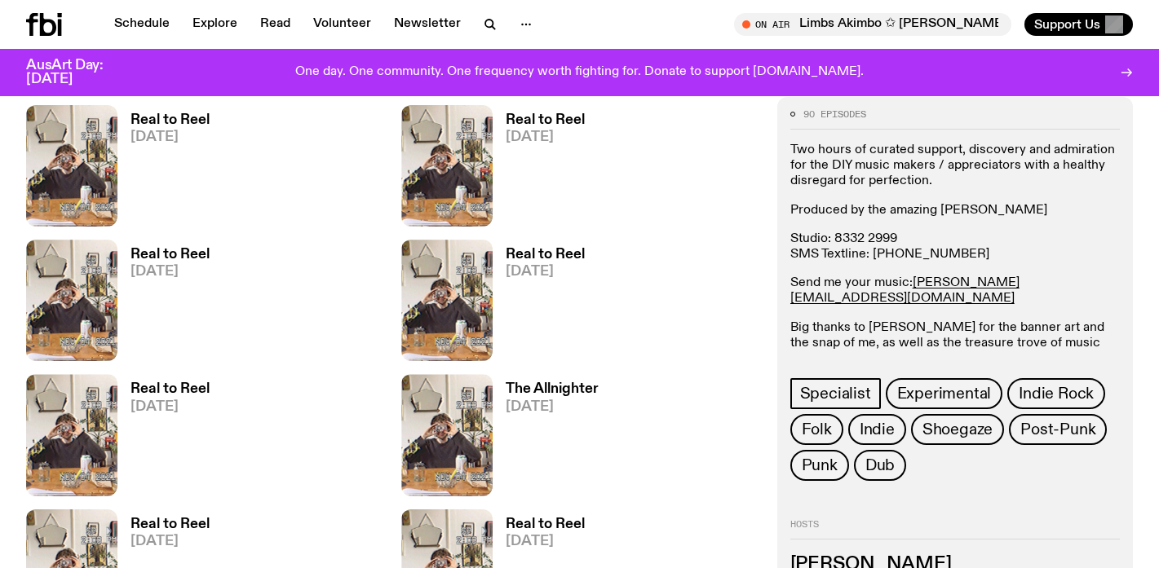
scroll to position [954, 0]
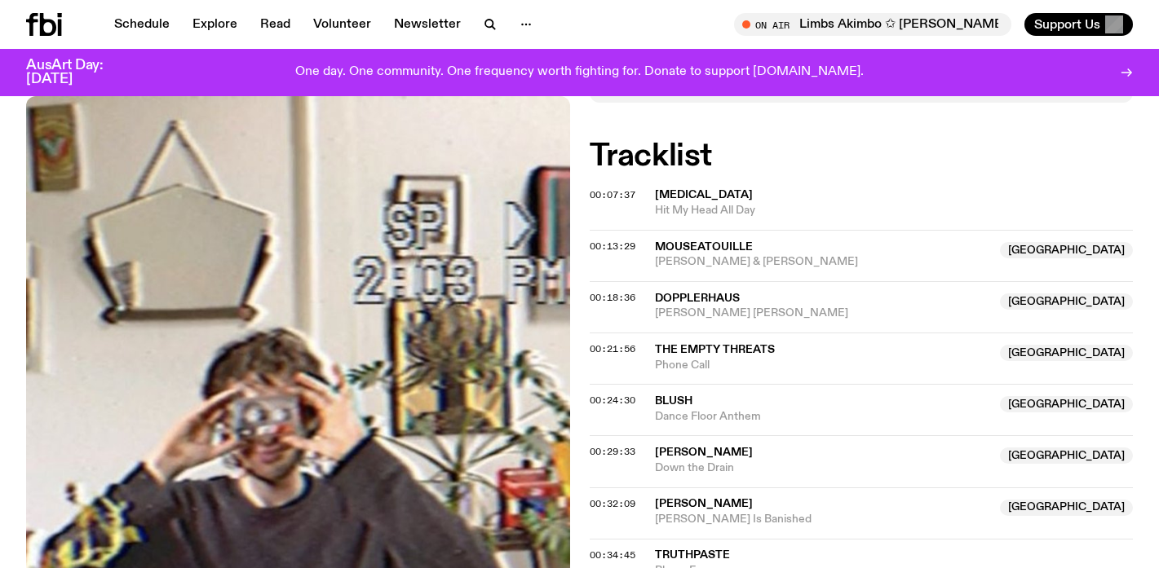
scroll to position [434, 0]
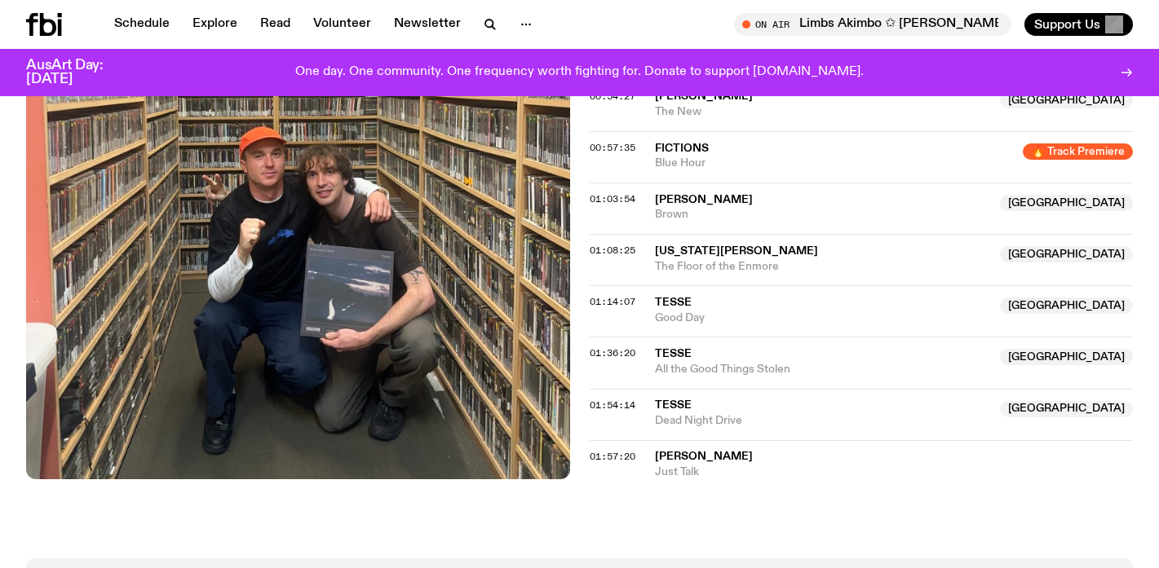
scroll to position [1049, 0]
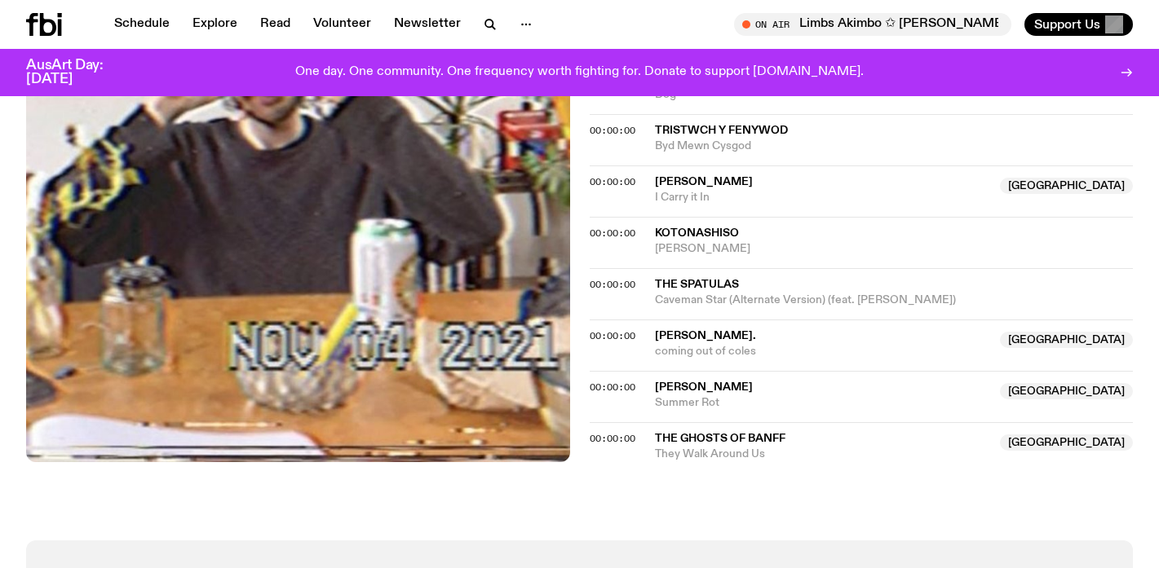
scroll to position [1435, 0]
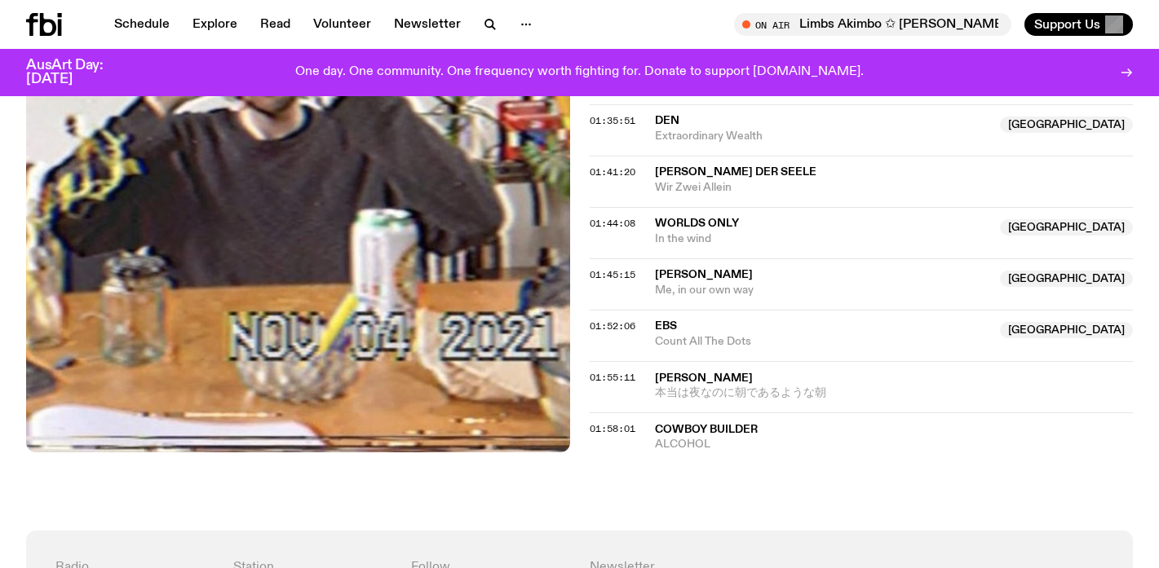
scroll to position [1479, 0]
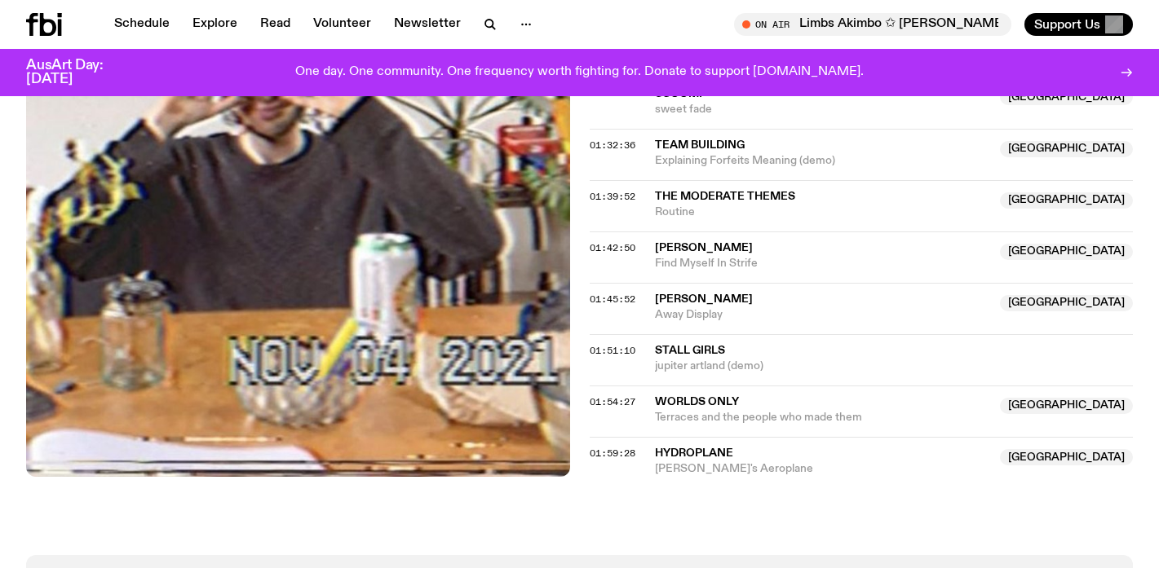
scroll to position [1667, 0]
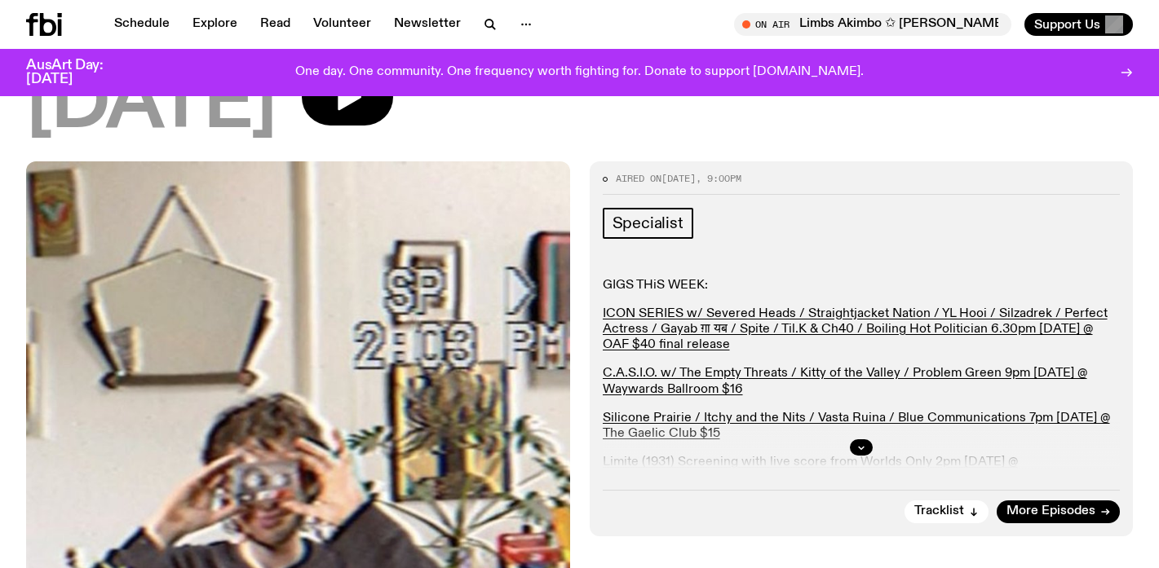
scroll to position [157, 0]
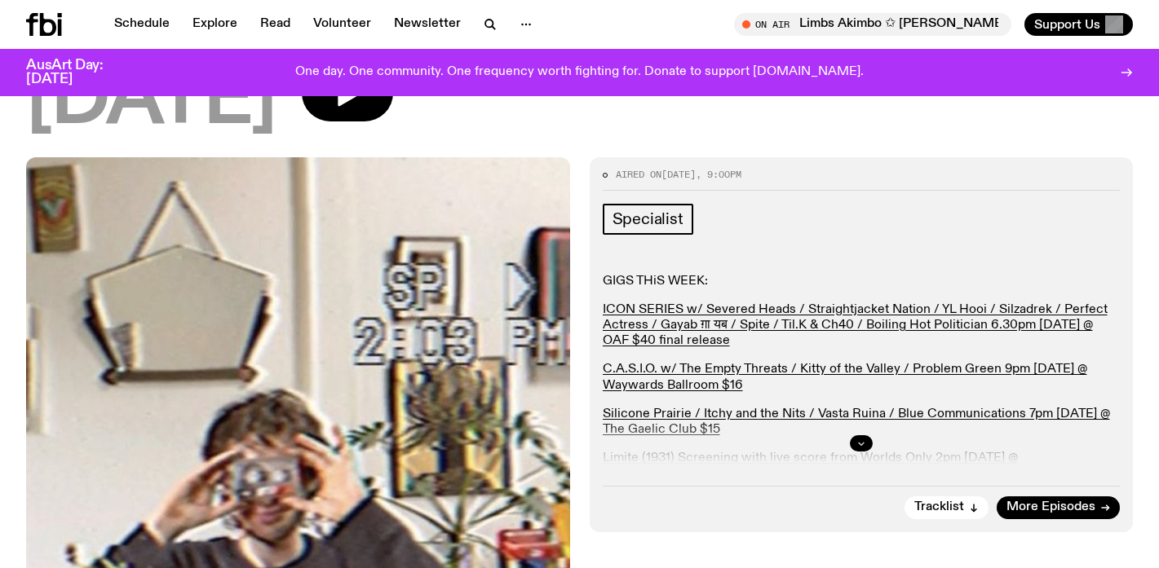
click at [856, 449] on button "button" at bounding box center [861, 444] width 23 height 16
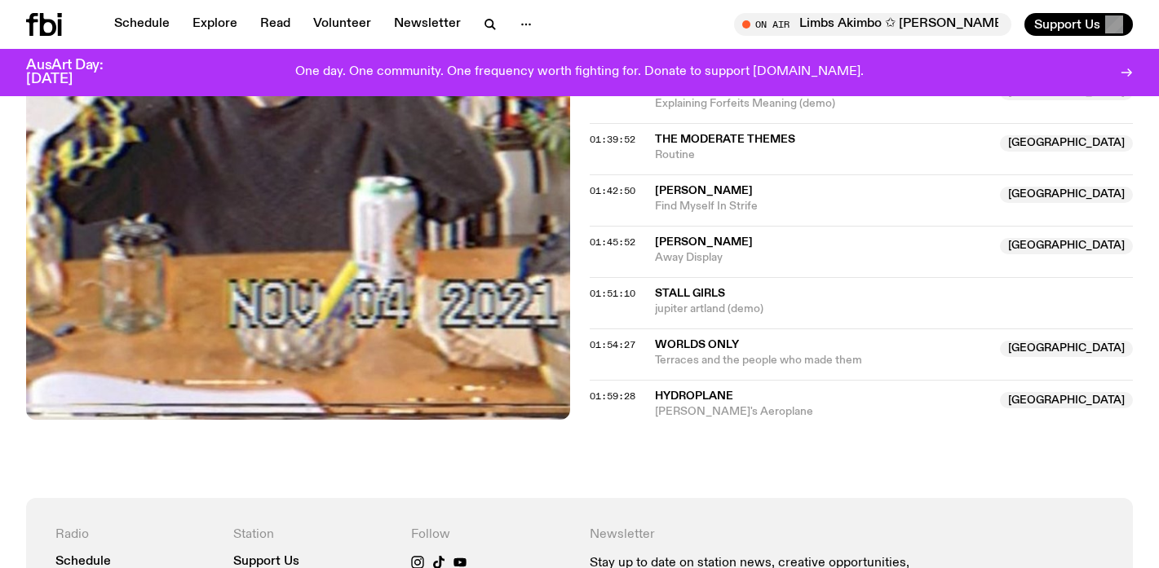
scroll to position [1817, 0]
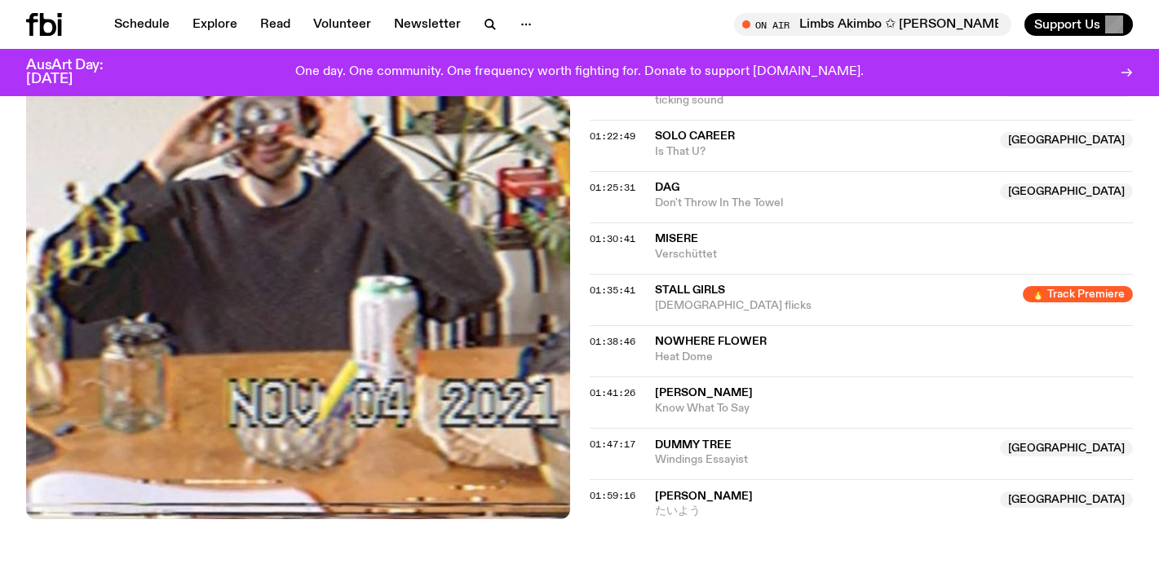
scroll to position [1519, 0]
